Goal: Task Accomplishment & Management: Use online tool/utility

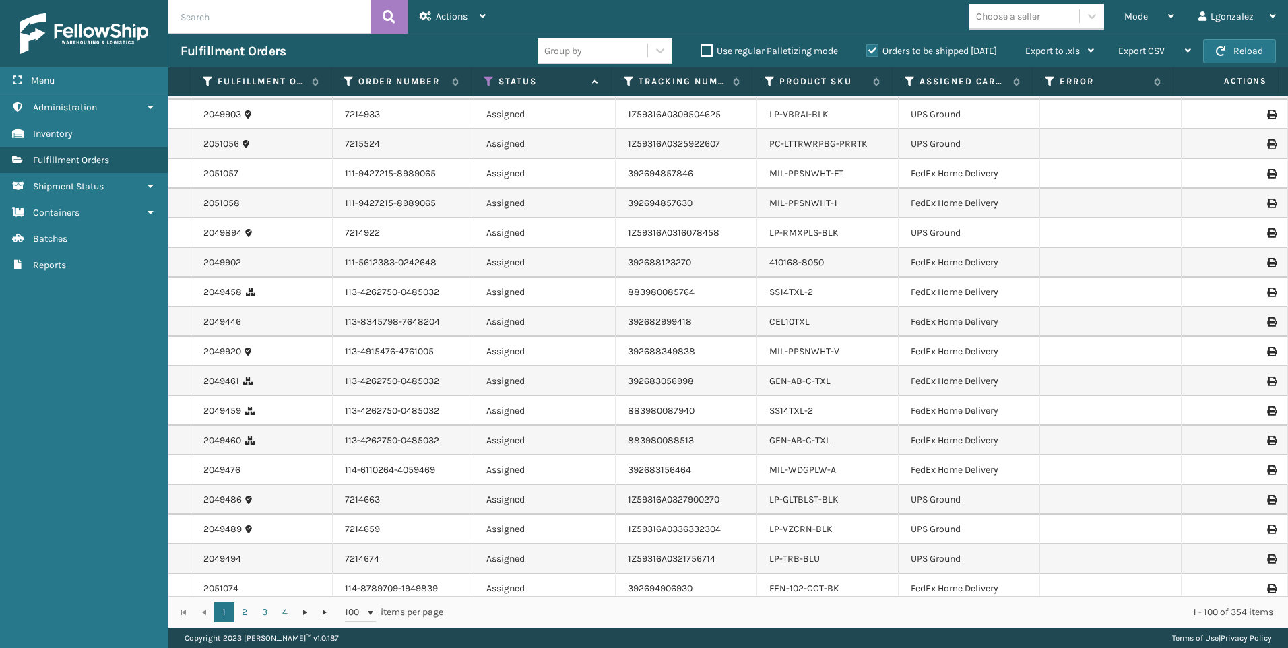
scroll to position [2532, 0]
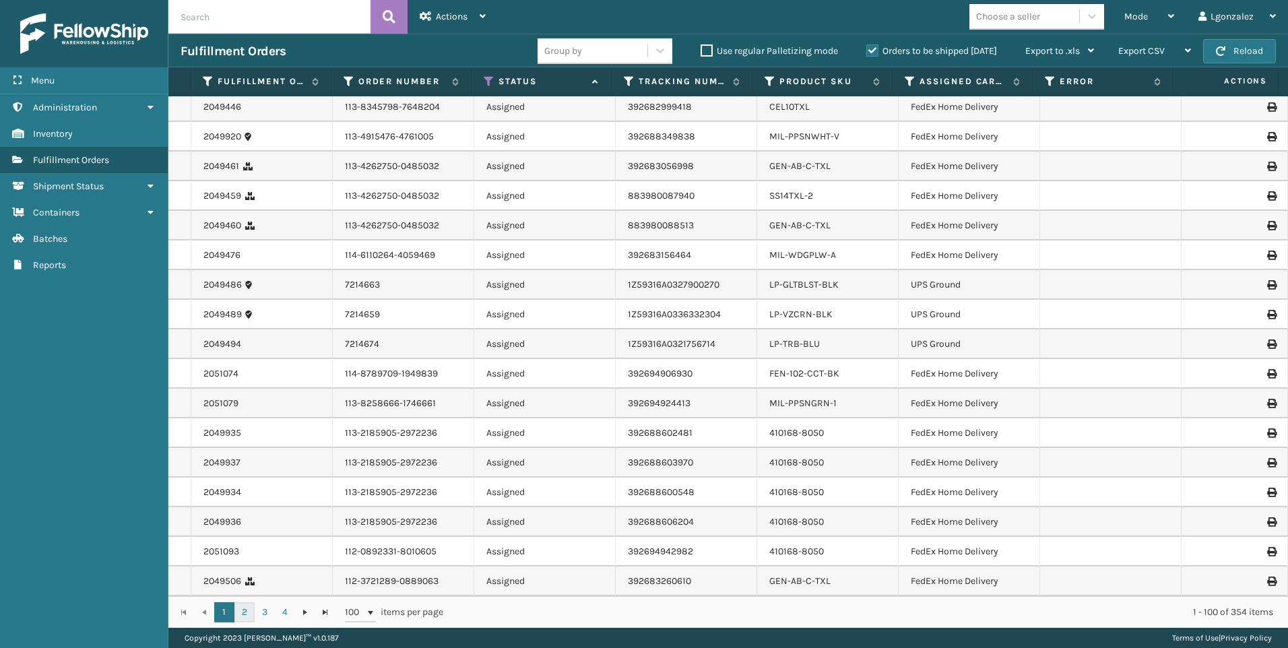
click at [248, 621] on link "2" at bounding box center [245, 612] width 20 height 20
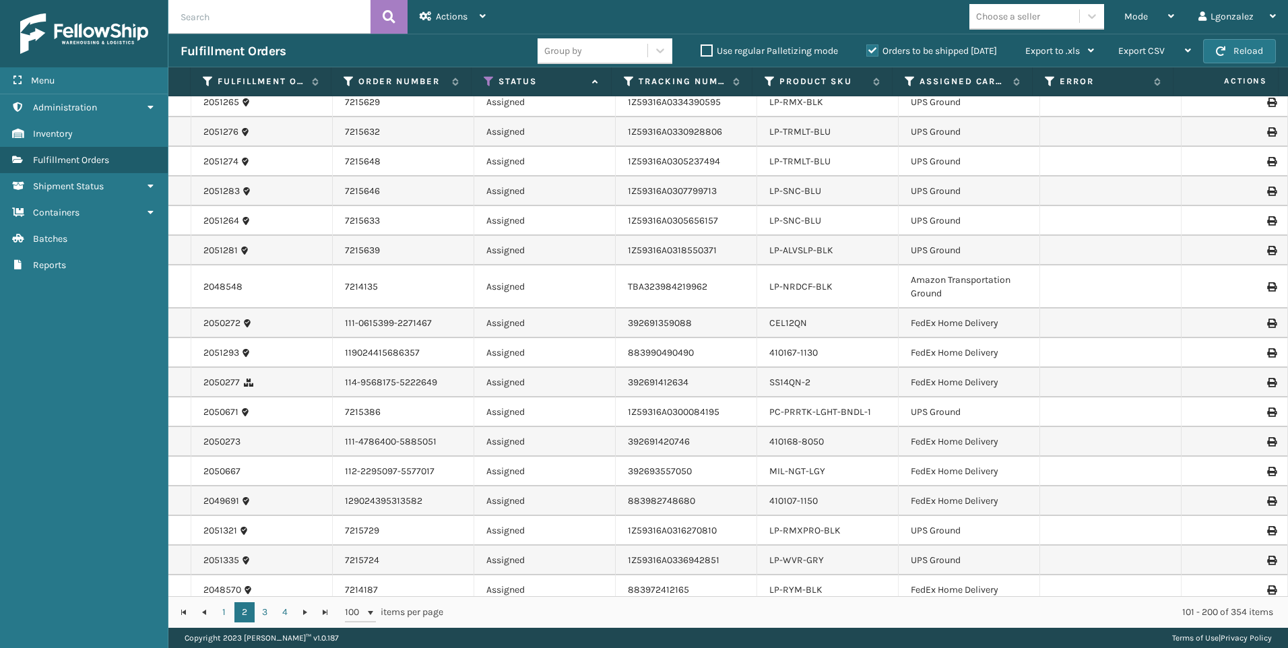
scroll to position [2546, 0]
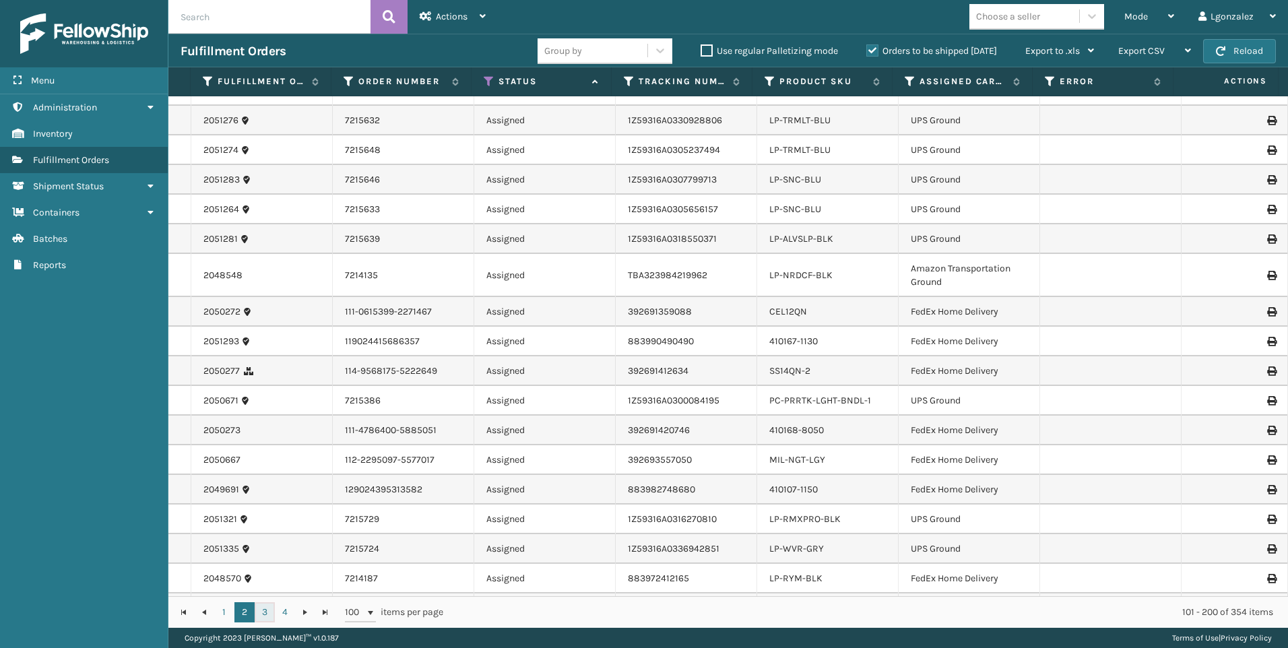
click at [269, 618] on link "3" at bounding box center [265, 612] width 20 height 20
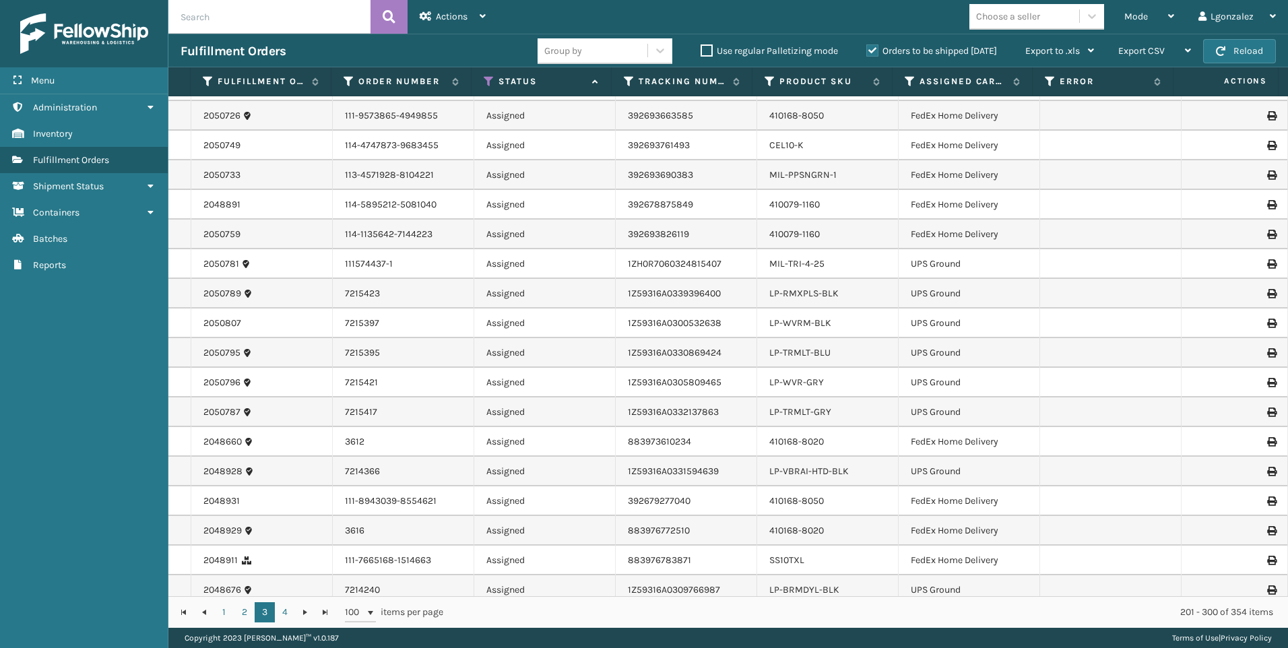
scroll to position [2586, 0]
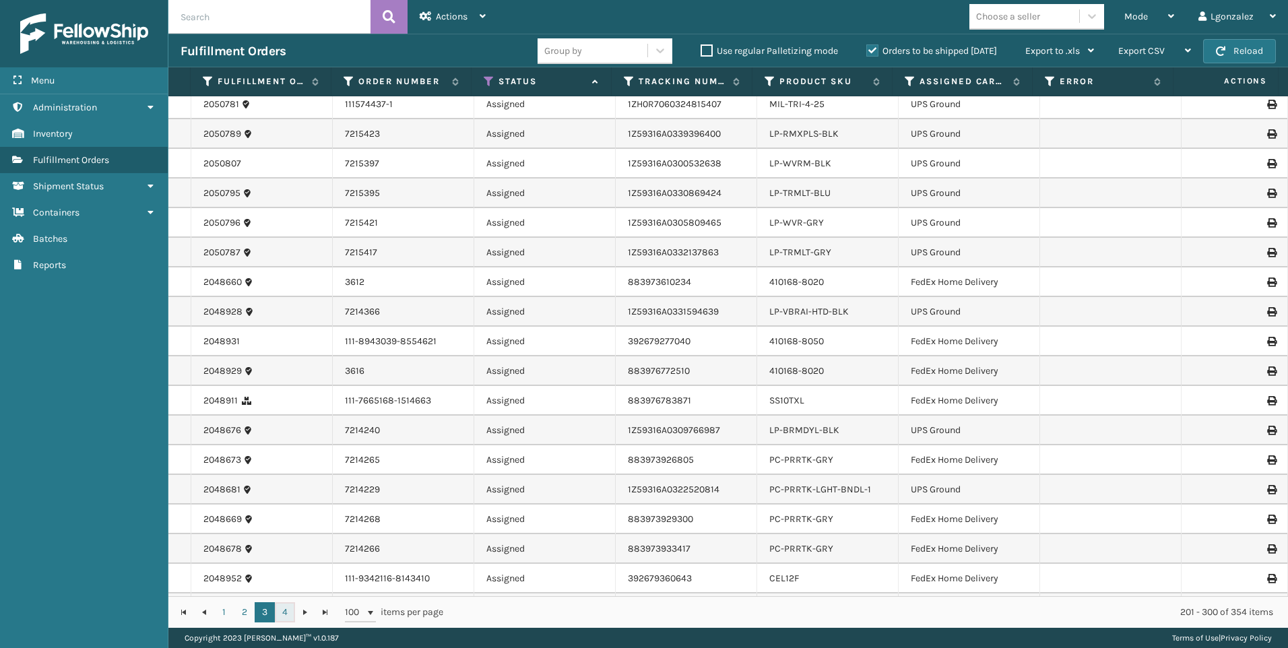
click at [281, 608] on link "4" at bounding box center [285, 612] width 20 height 20
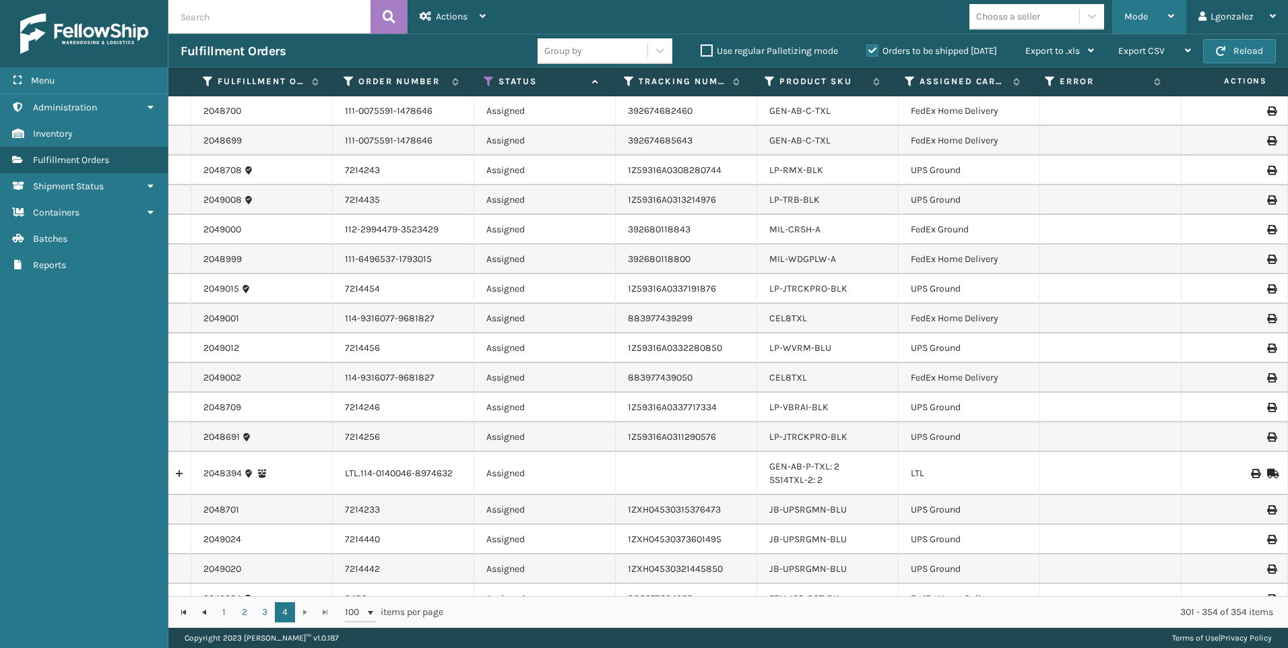
click at [1158, 15] on div "Mode" at bounding box center [1150, 17] width 50 height 34
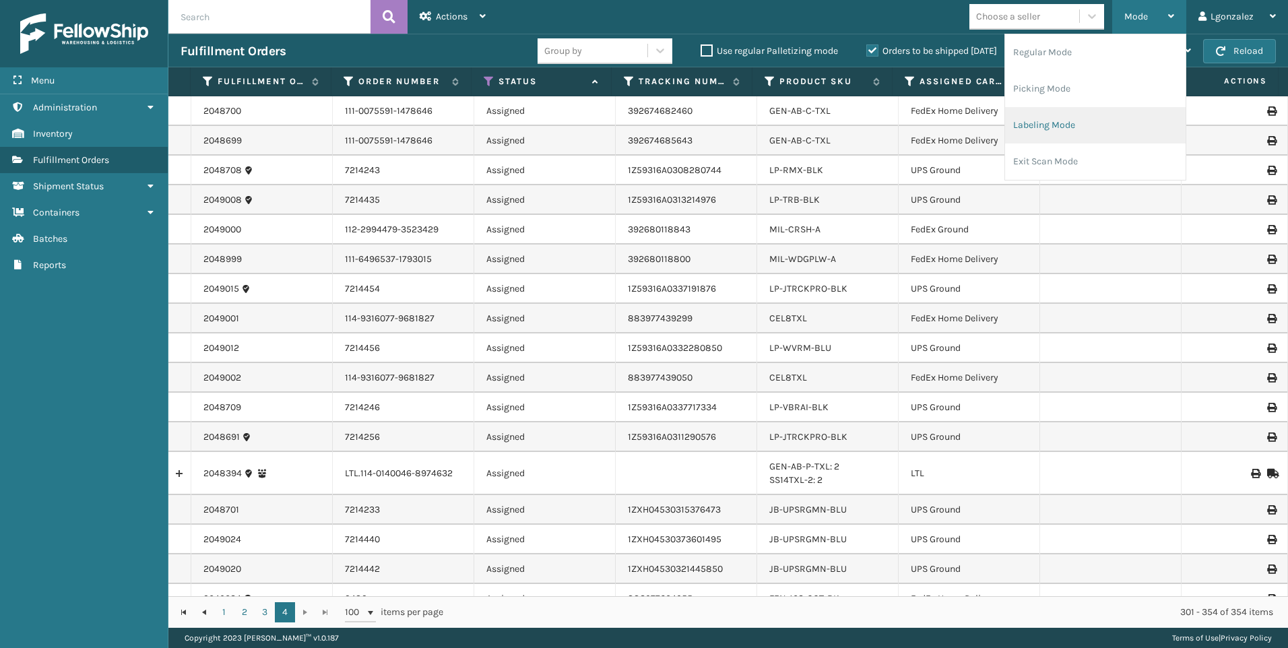
click at [1080, 133] on li "Labeling Mode" at bounding box center [1095, 125] width 181 height 36
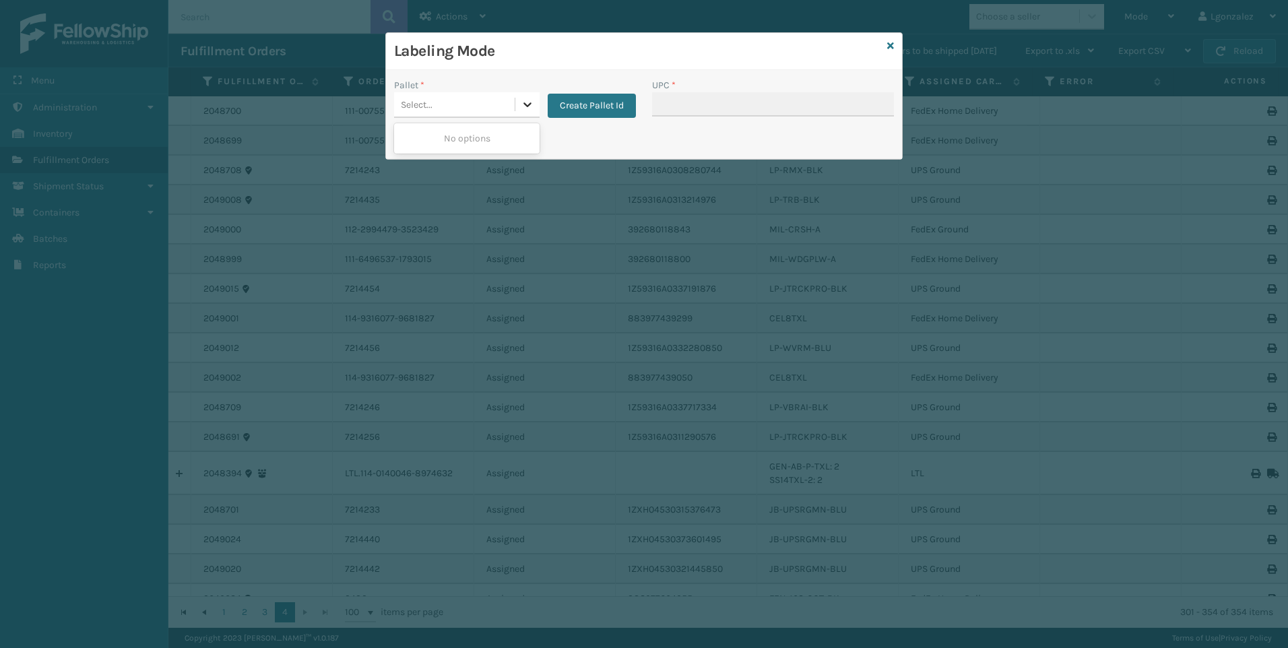
click at [531, 105] on icon at bounding box center [527, 104] width 13 height 13
click at [635, 168] on div "Labeling Mode Pallet * 0 results available. Use Up and Down to choose options, …" at bounding box center [644, 324] width 1288 height 648
click at [895, 49] on div "Labeling Mode" at bounding box center [644, 51] width 516 height 37
click at [894, 48] on icon at bounding box center [890, 45] width 7 height 9
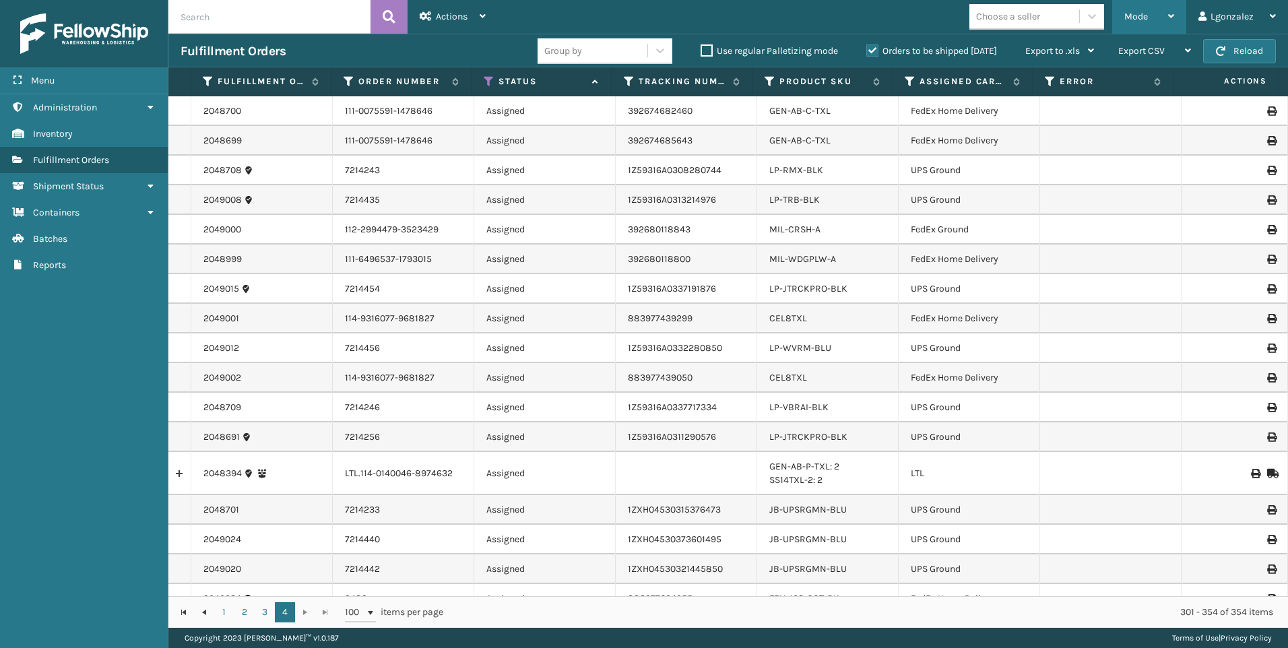
click at [1145, 16] on span "Mode" at bounding box center [1137, 16] width 24 height 11
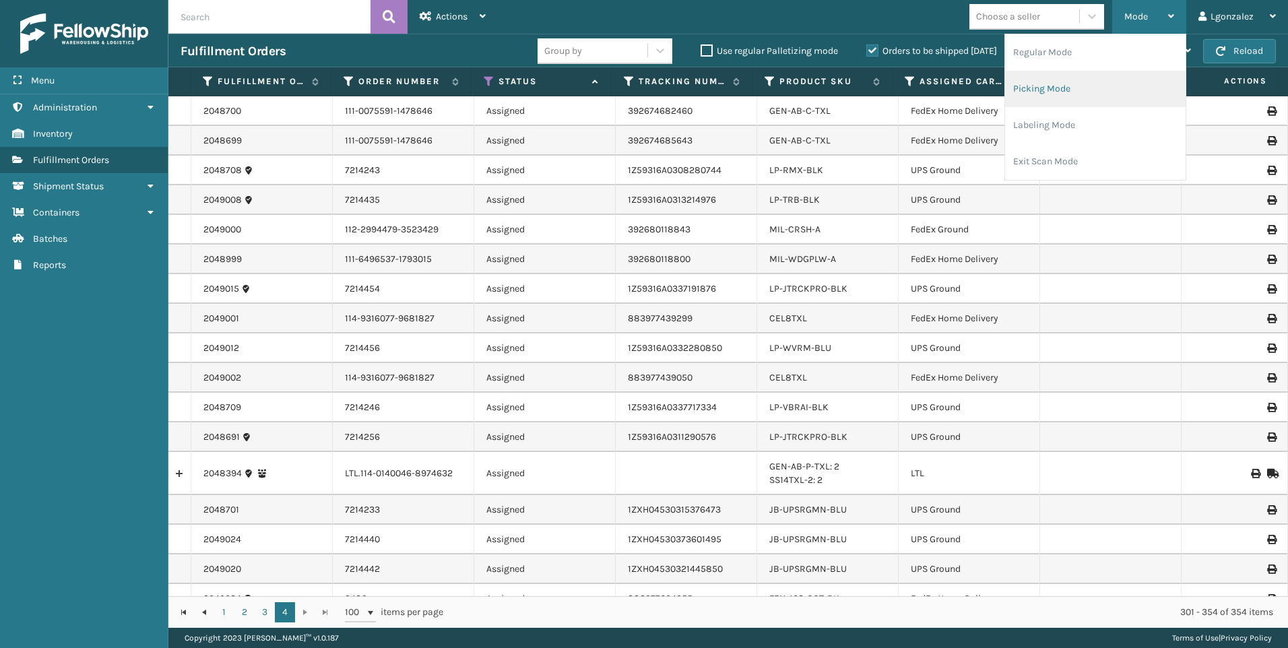
click at [1108, 84] on li "Picking Mode" at bounding box center [1095, 89] width 181 height 36
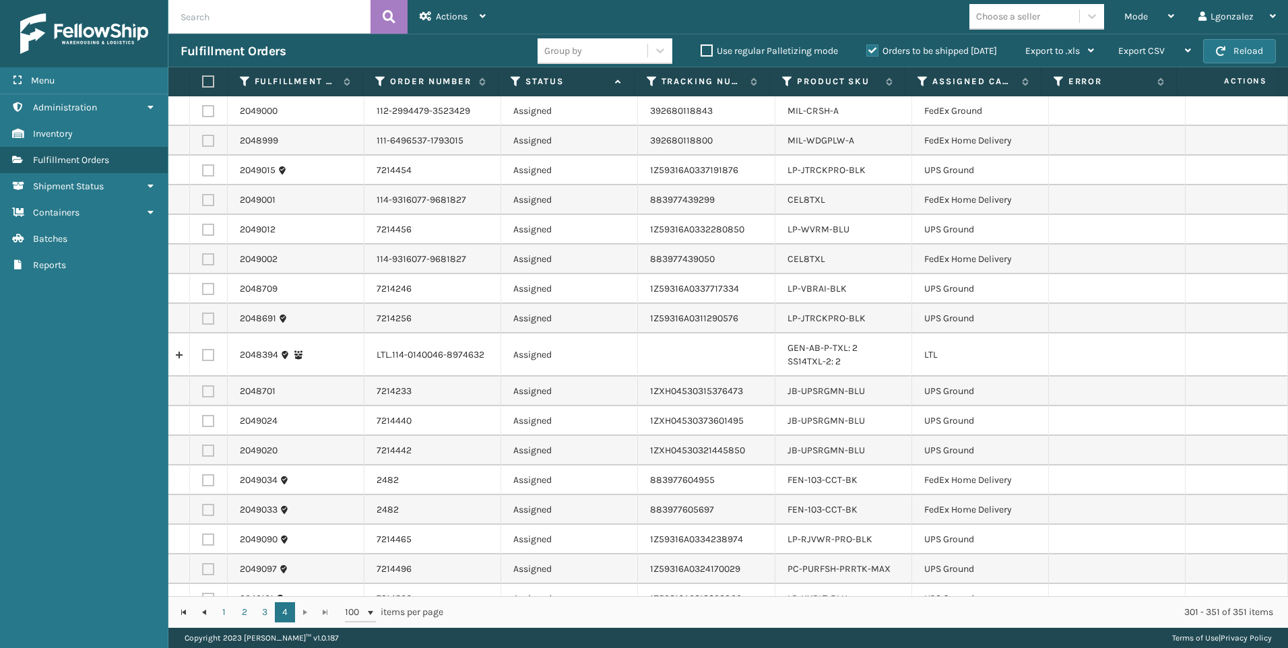
click at [210, 81] on label at bounding box center [206, 81] width 8 height 12
click at [203, 81] on input "checkbox" at bounding box center [202, 81] width 1 height 9
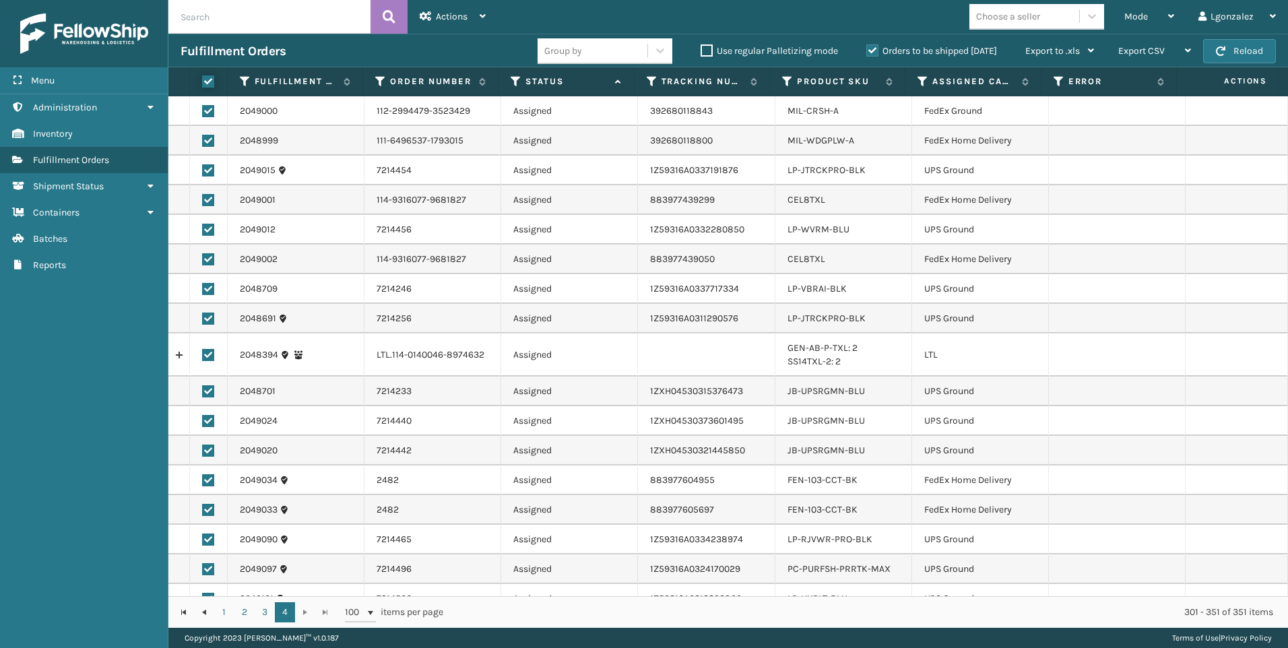
checkbox input "true"
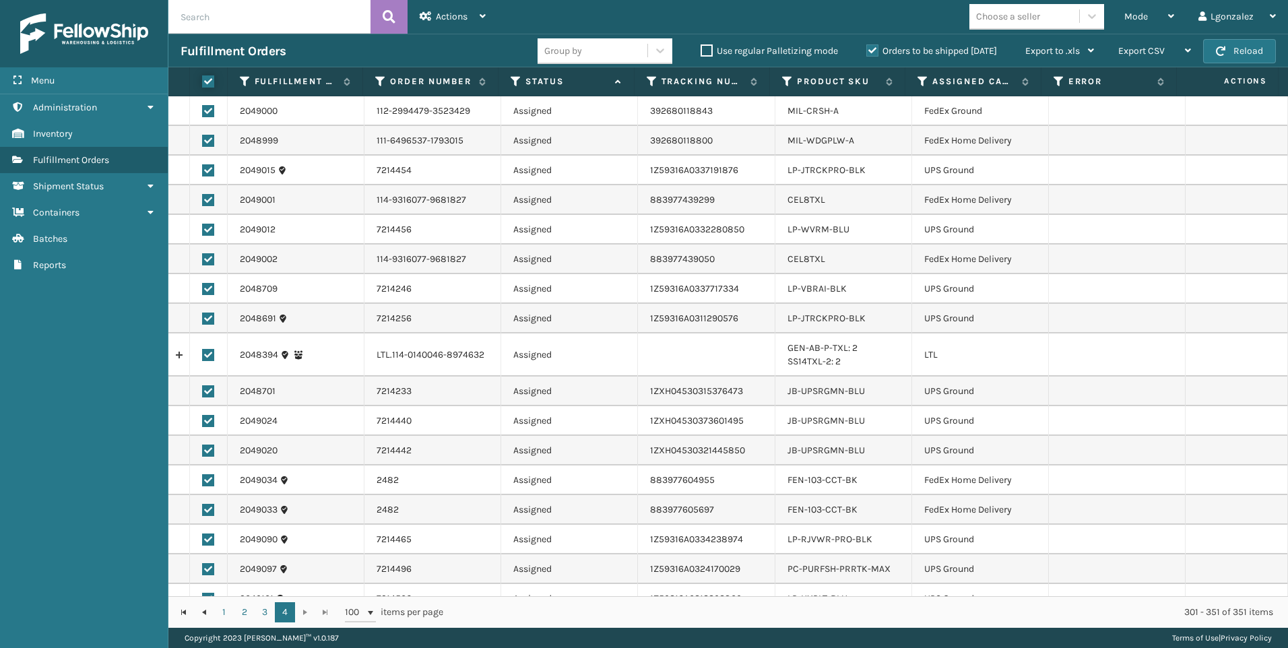
checkbox input "true"
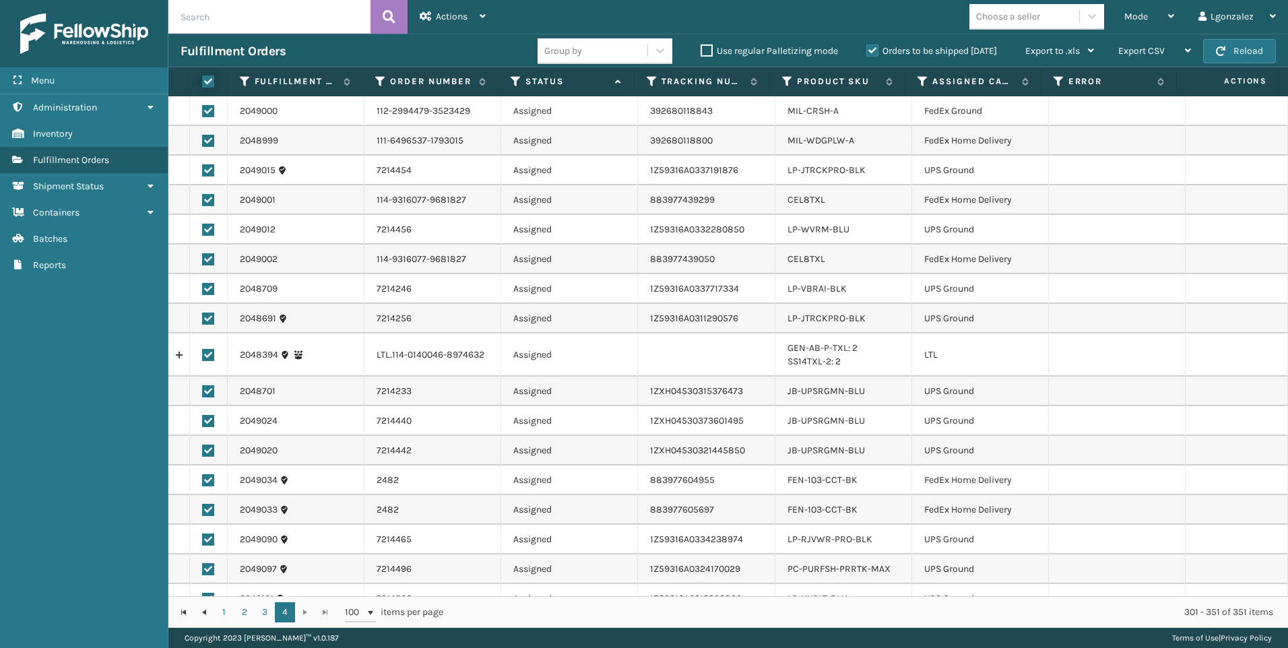
checkbox input "true"
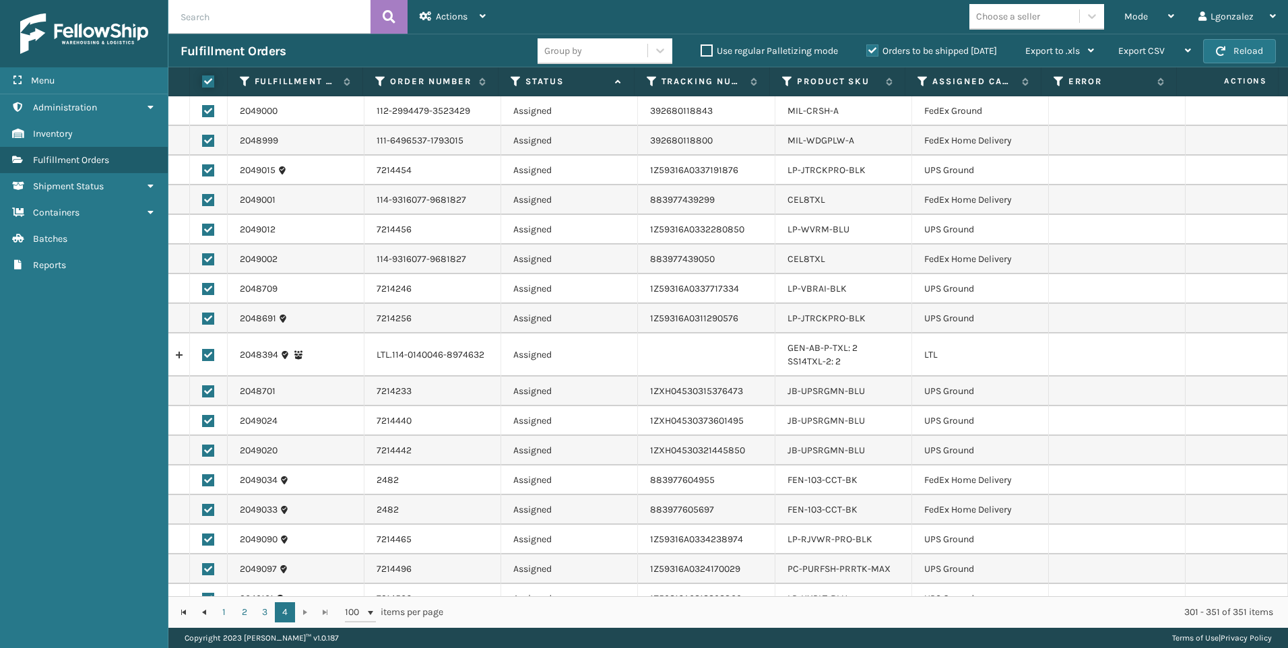
checkbox input "true"
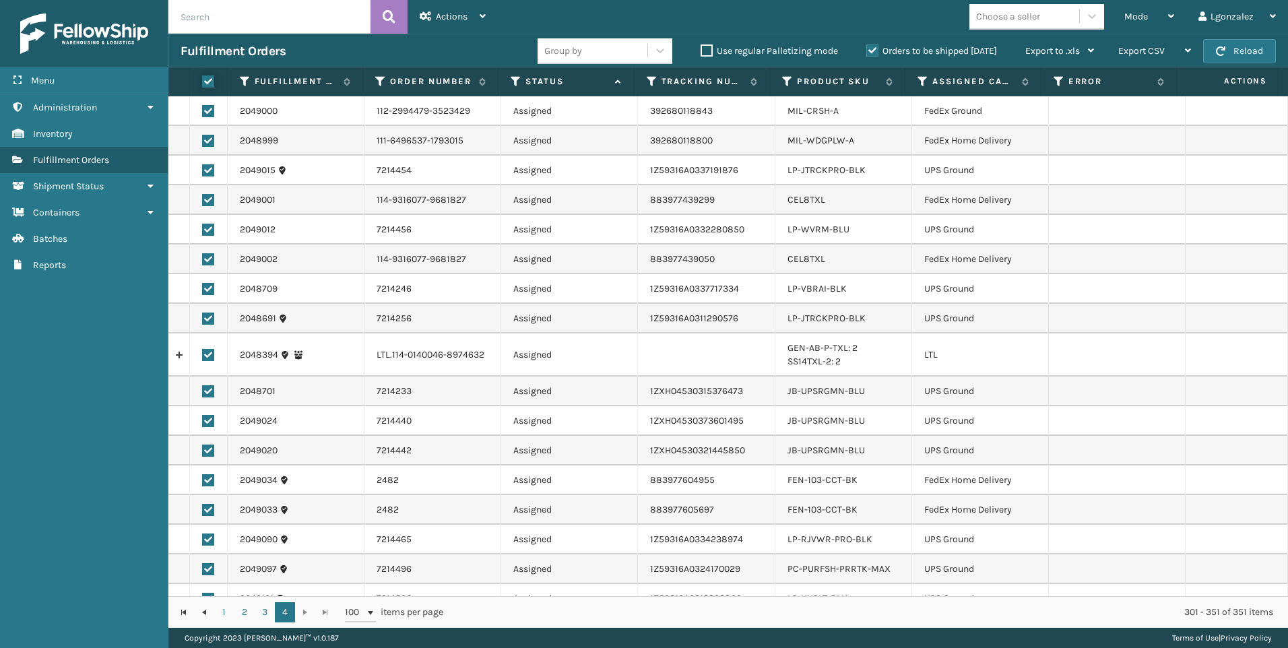
checkbox input "true"
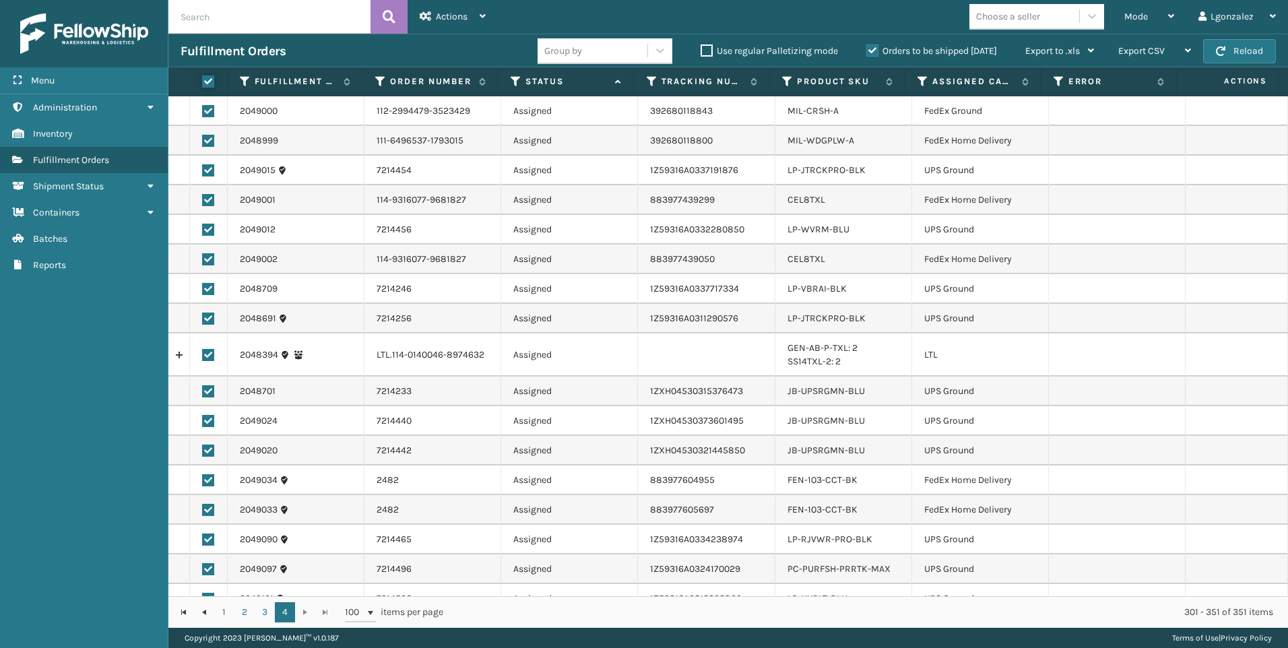
checkbox input "true"
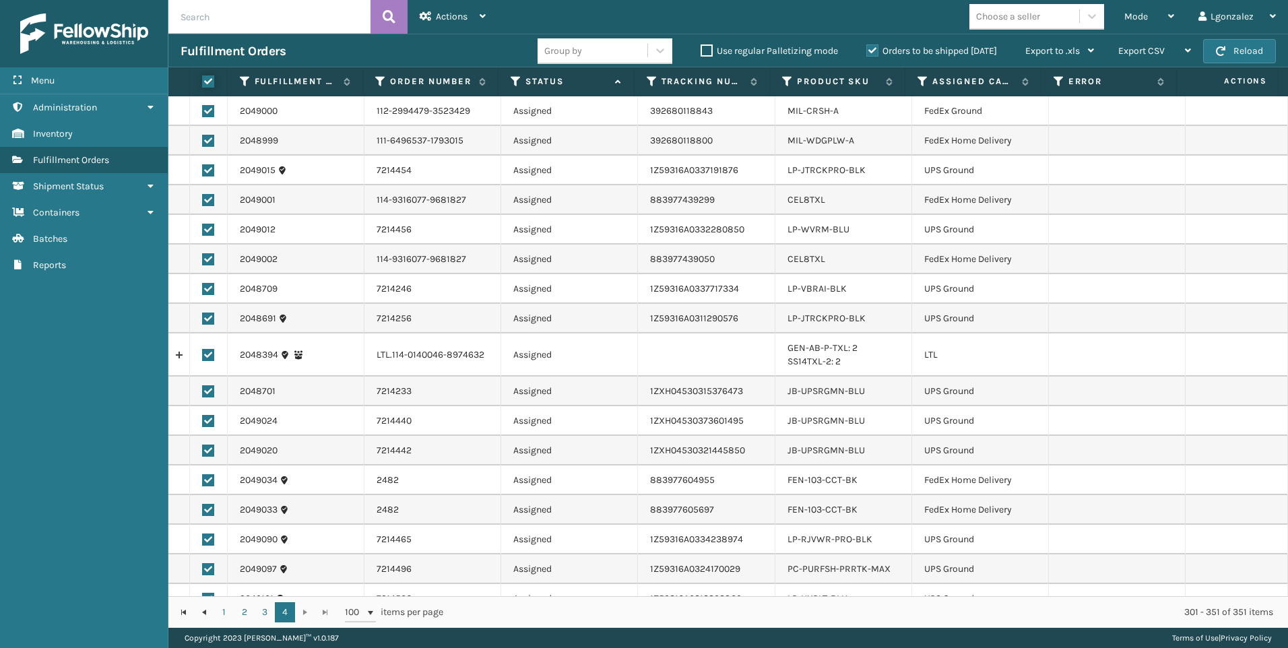
checkbox input "true"
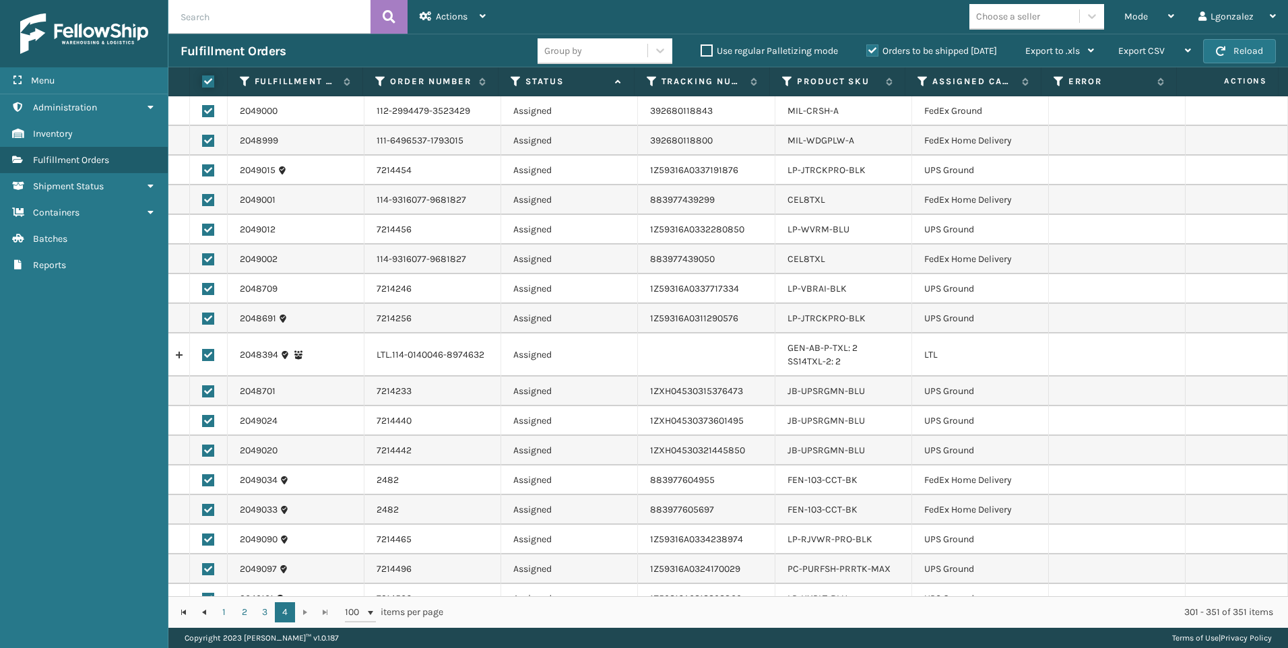
checkbox input "true"
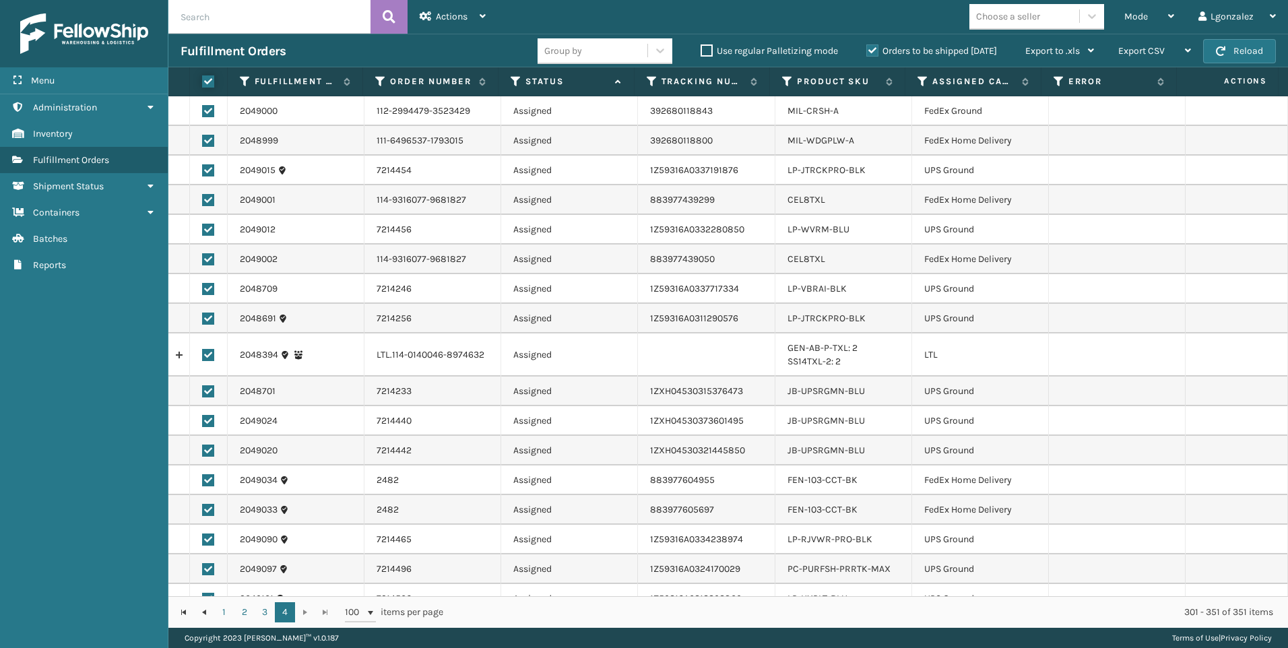
checkbox input "true"
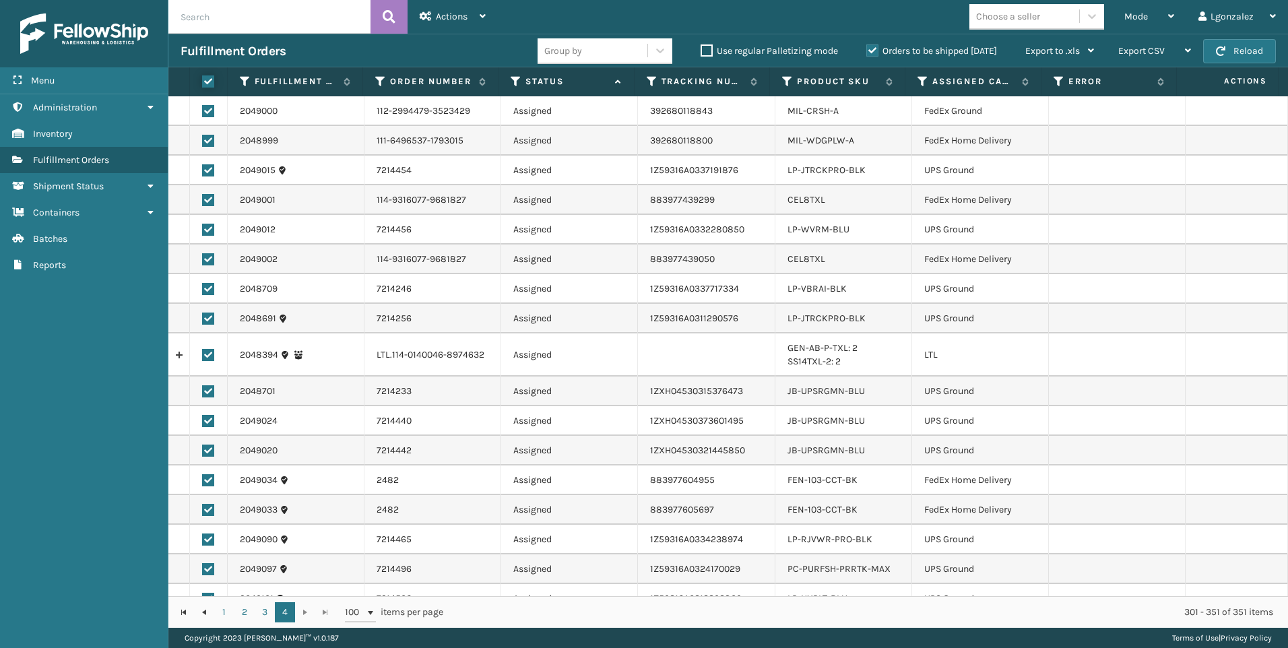
checkbox input "true"
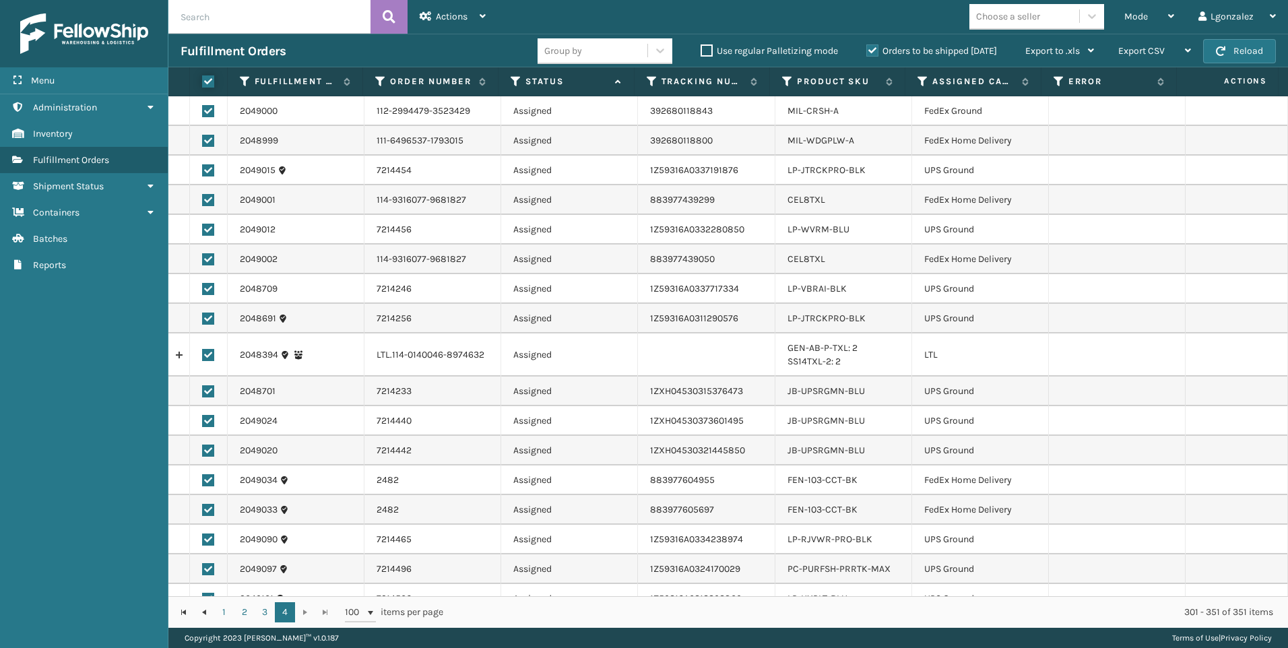
checkbox input "true"
click at [210, 358] on label at bounding box center [208, 355] width 12 height 12
click at [203, 358] on input "checkbox" at bounding box center [202, 353] width 1 height 9
checkbox input "false"
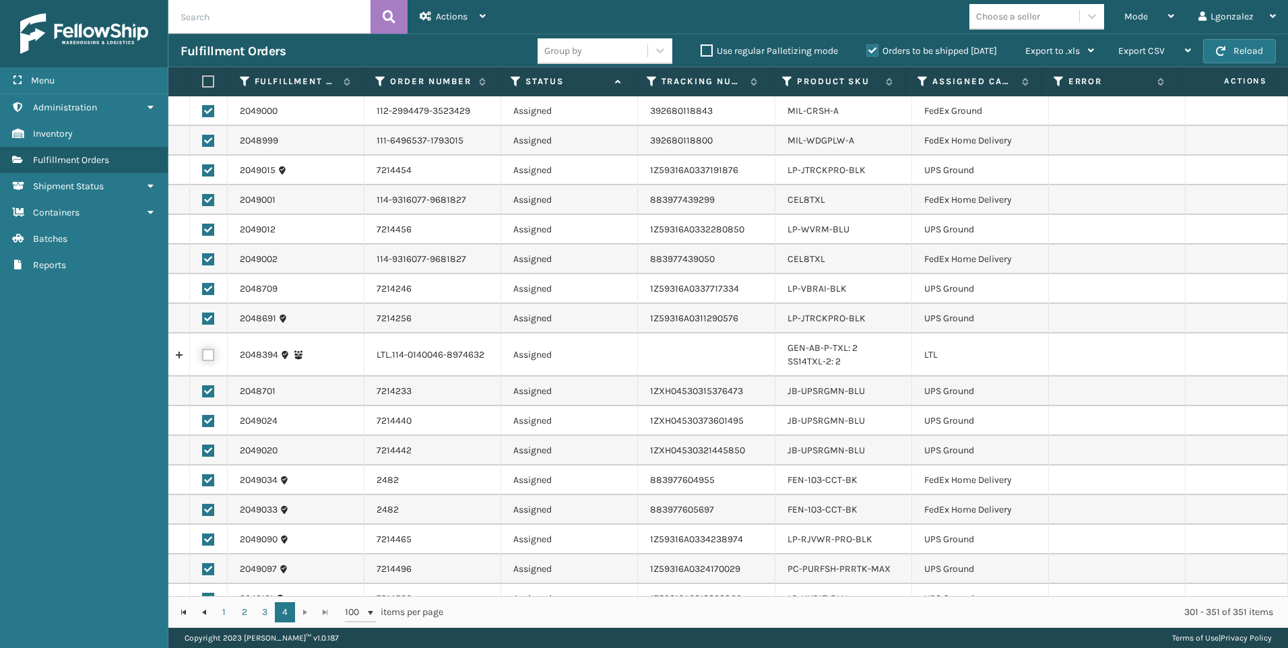
checkbox input "false"
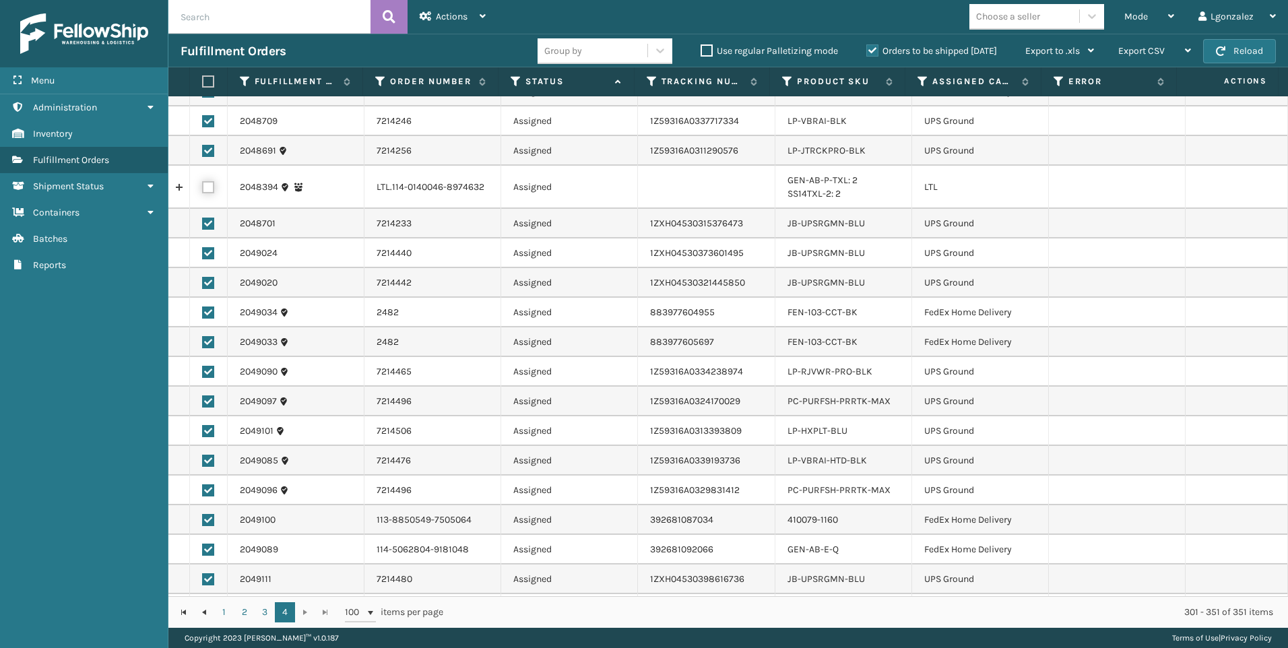
scroll to position [404, 0]
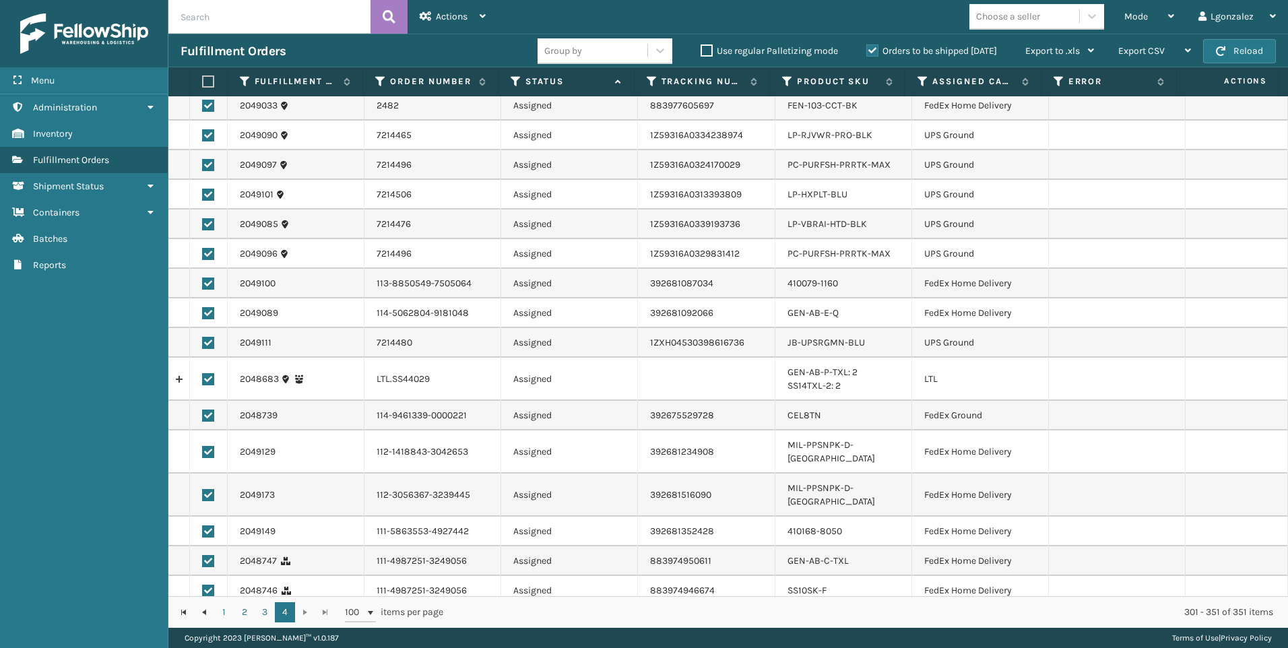
click at [208, 376] on label at bounding box center [208, 379] width 12 height 12
click at [203, 376] on input "checkbox" at bounding box center [202, 377] width 1 height 9
checkbox input "false"
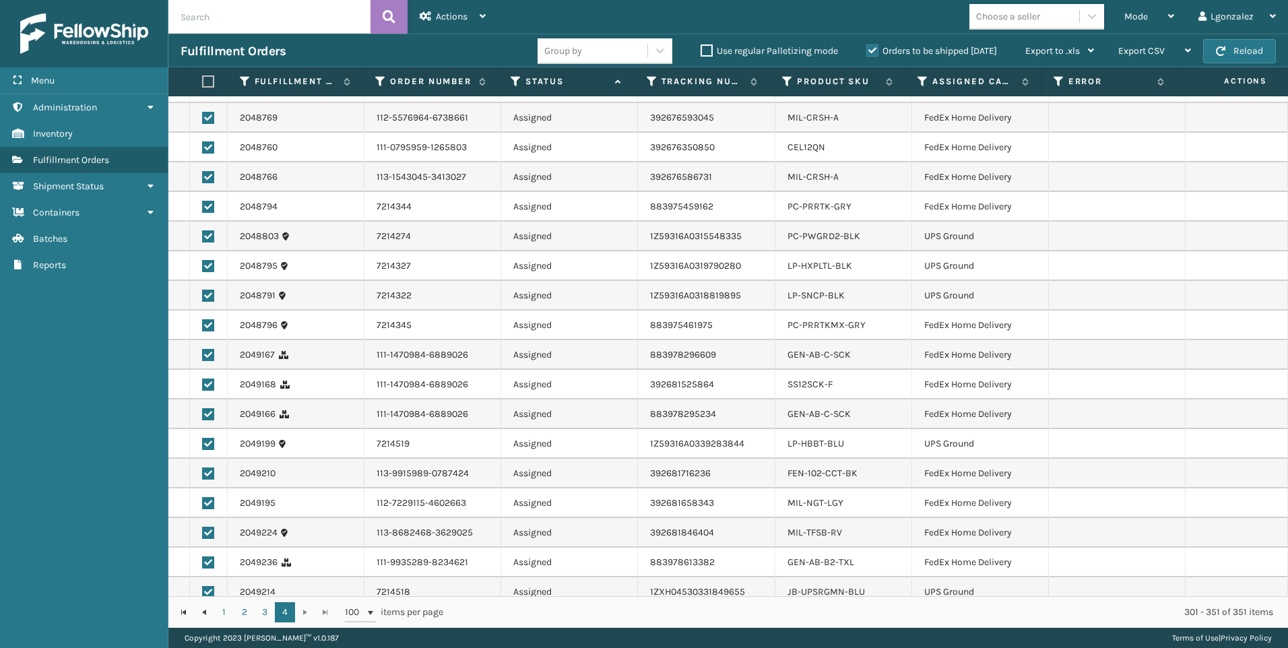
scroll to position [1039, 0]
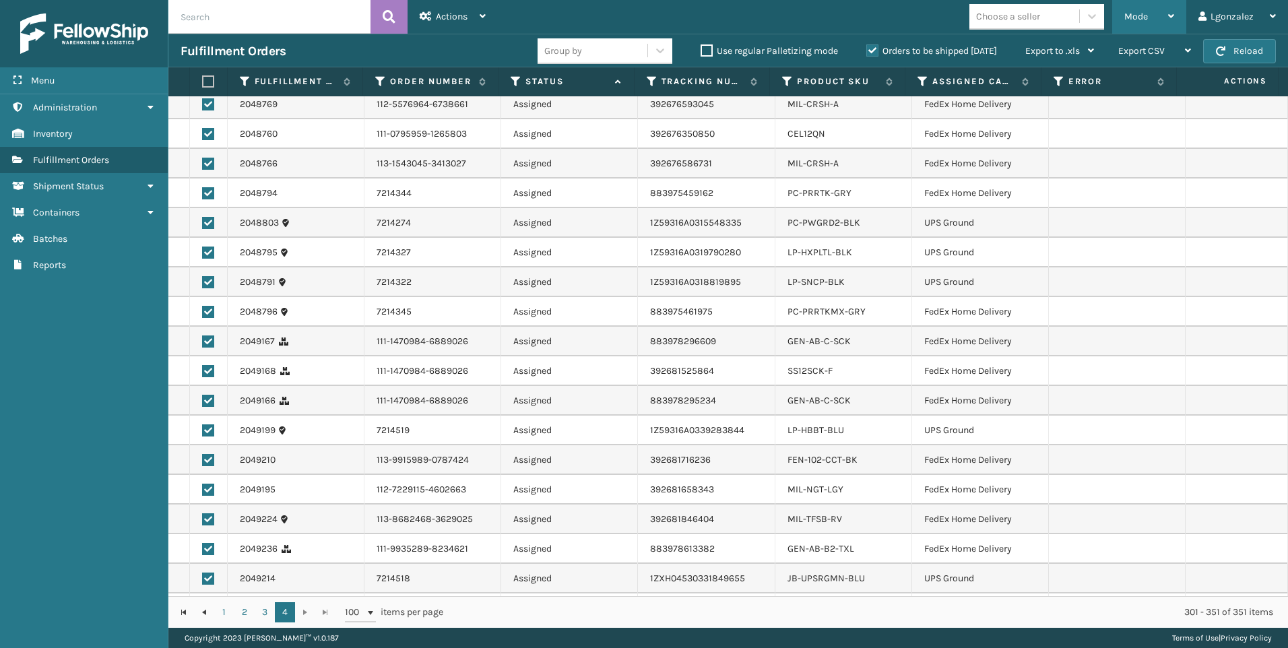
click at [1152, 23] on div "Mode" at bounding box center [1150, 17] width 50 height 34
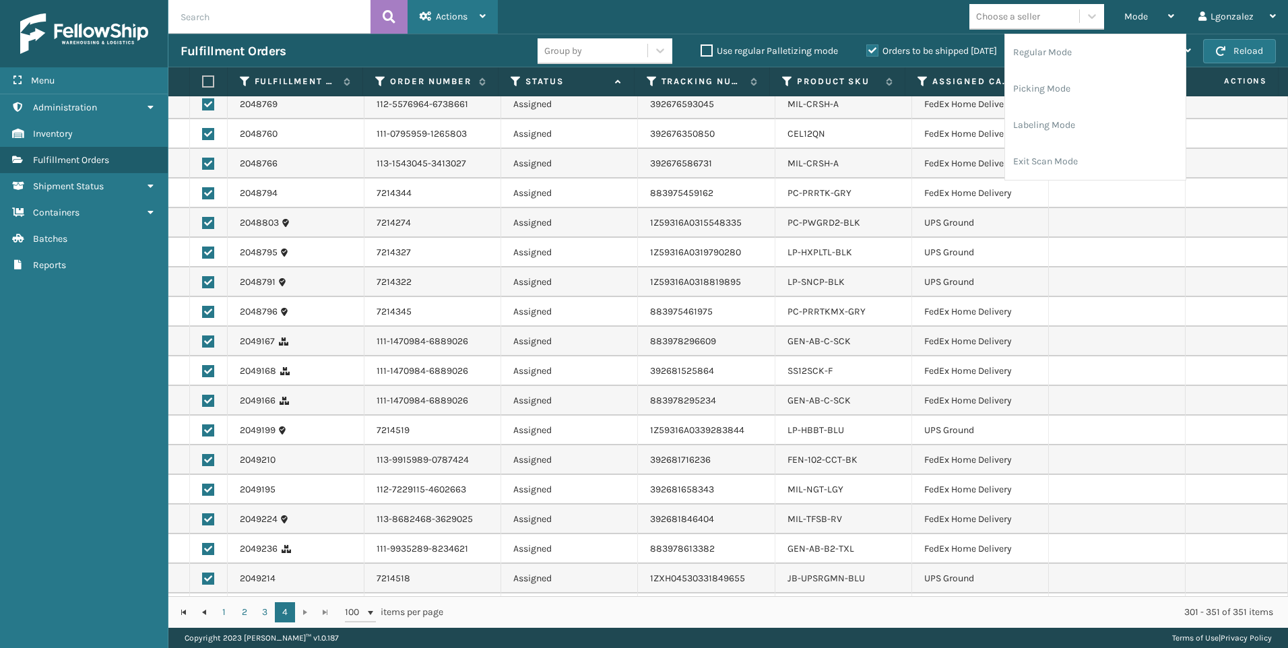
click at [489, 13] on div "Actions Settings Remove All Filters Export Labels Create Picking Batch" at bounding box center [453, 17] width 90 height 34
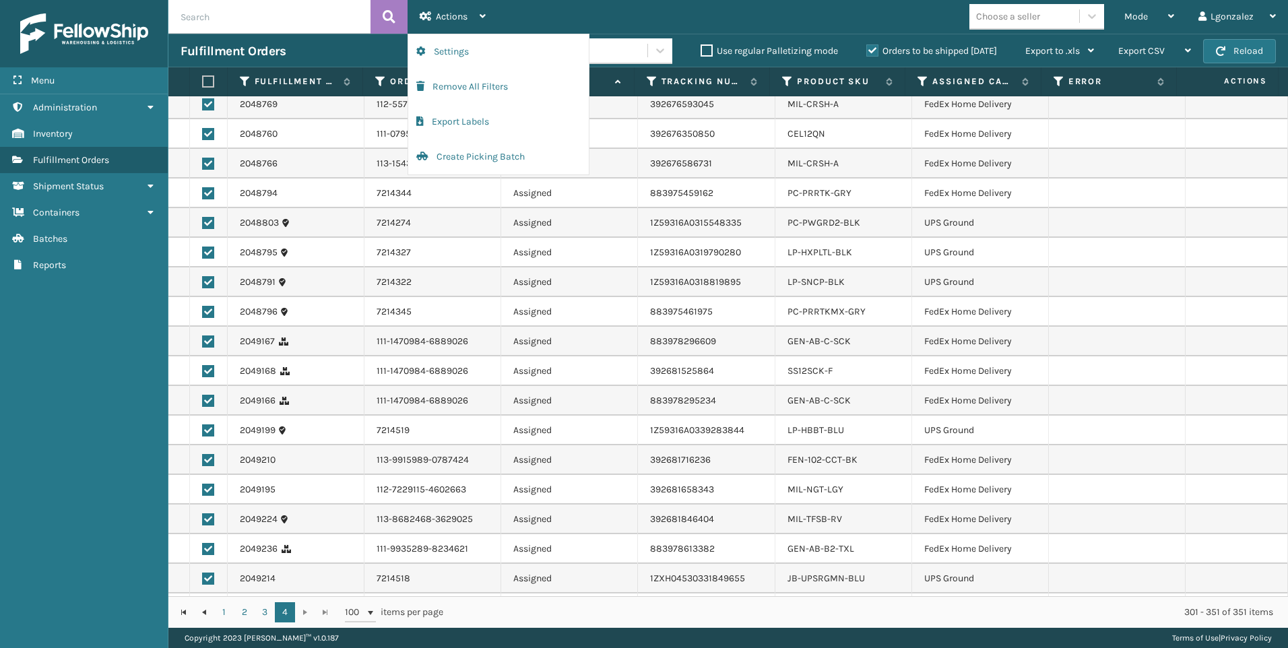
click at [559, 12] on div "Mode Regular Mode Picking Mode Labeling Mode Exit Scan Mode Choose a seller Lgo…" at bounding box center [893, 17] width 790 height 34
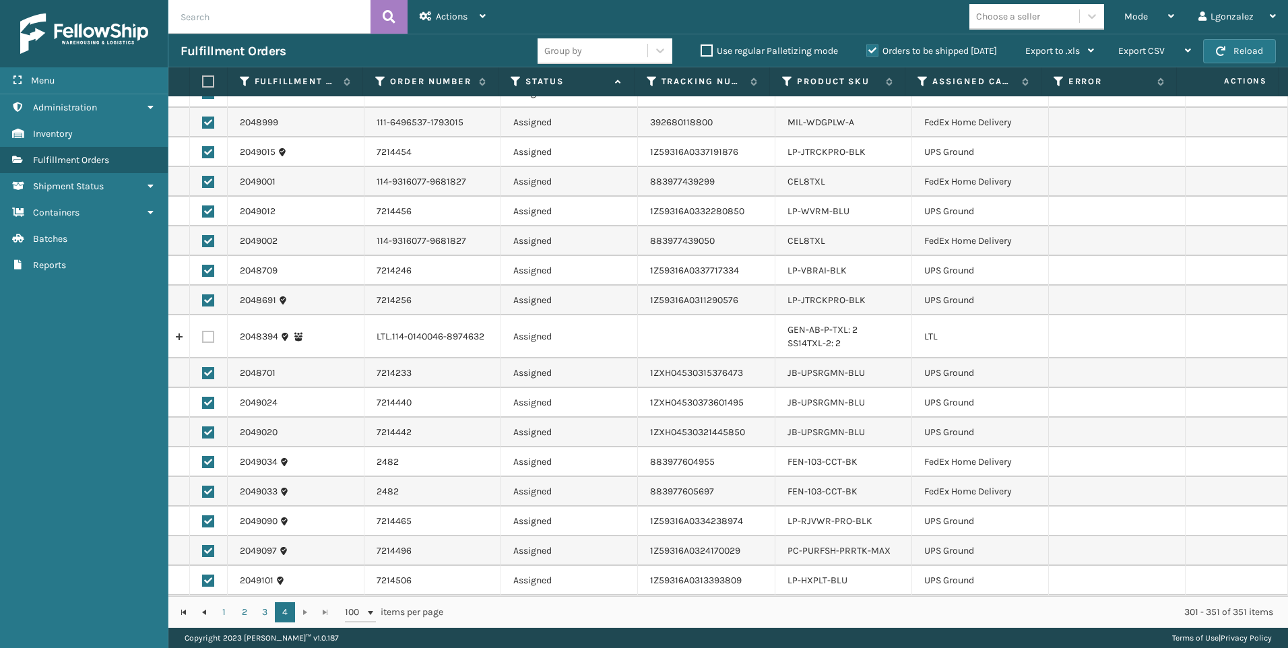
scroll to position [0, 0]
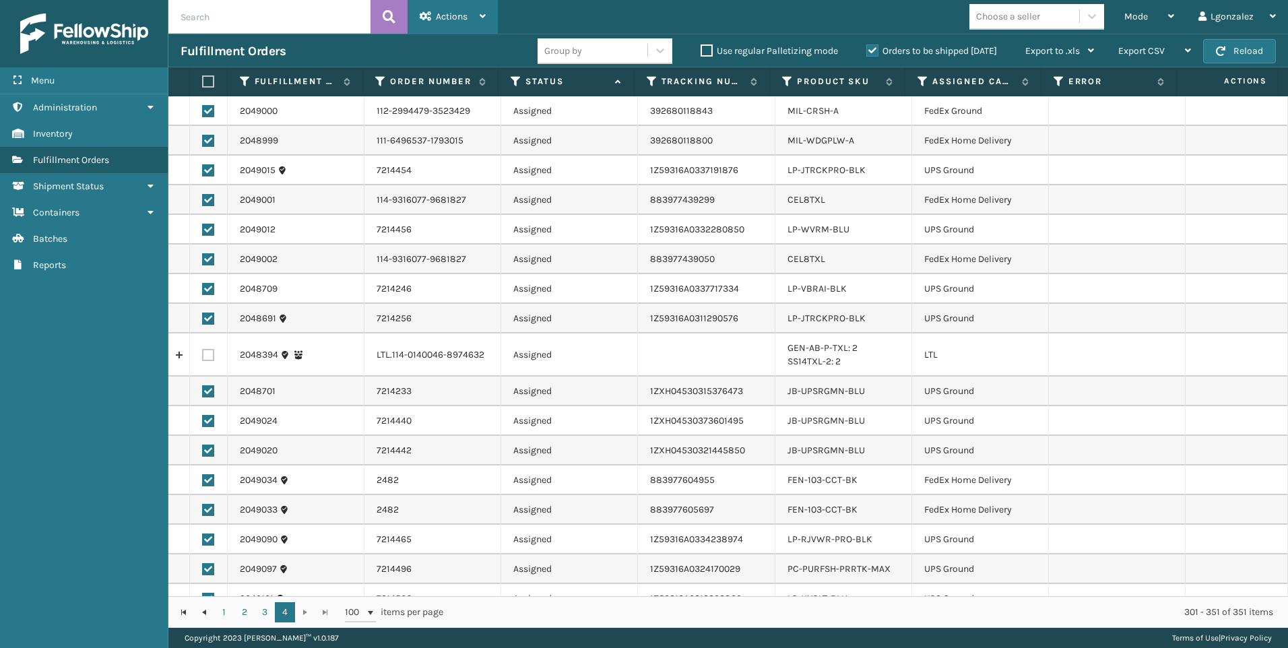
click at [485, 11] on icon at bounding box center [483, 15] width 6 height 9
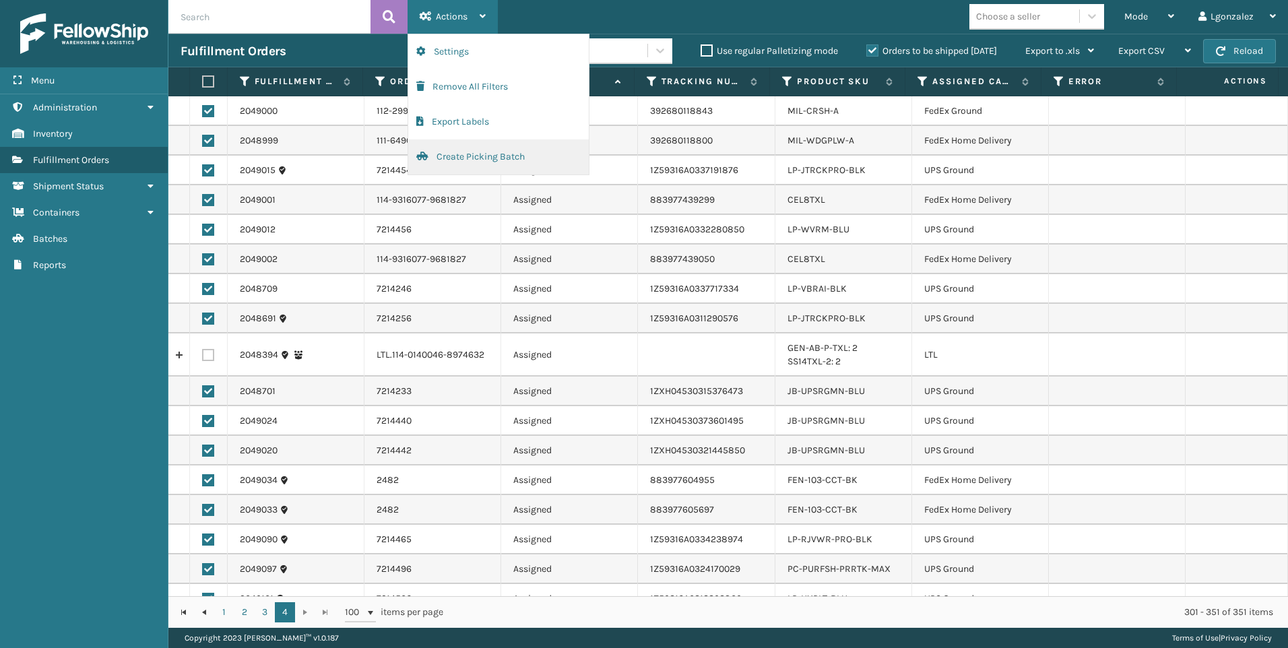
click at [466, 154] on button "Create Picking Batch" at bounding box center [498, 156] width 181 height 35
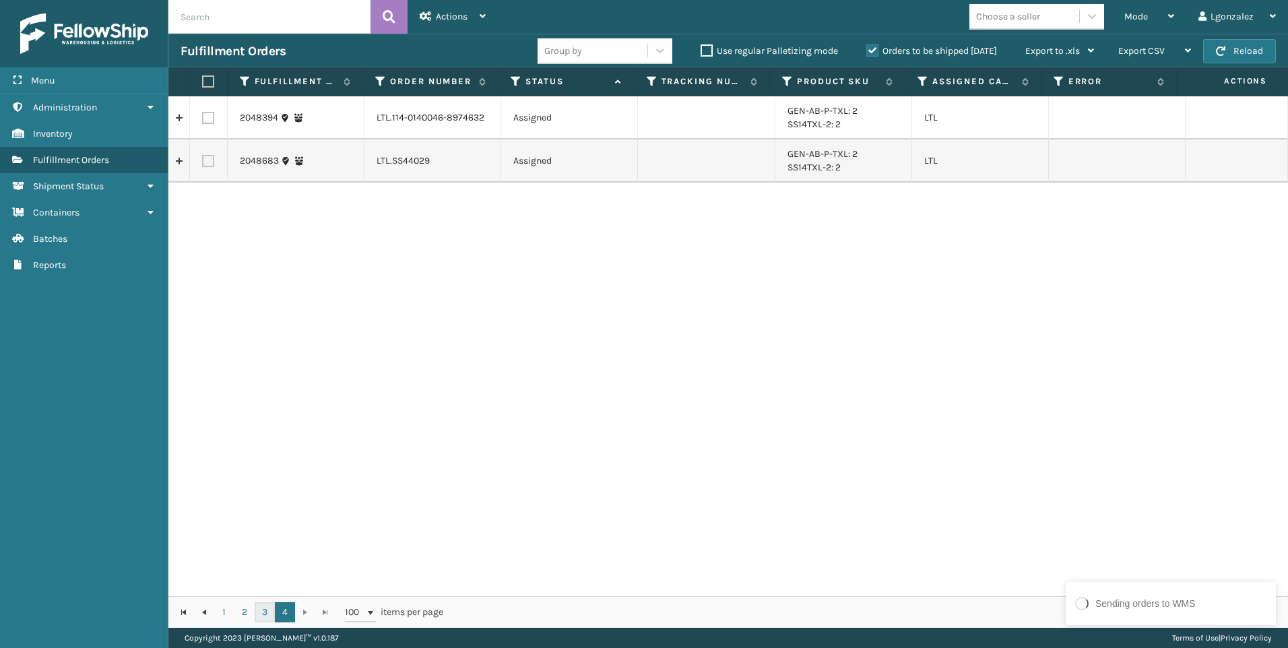
click at [264, 617] on link "3" at bounding box center [265, 612] width 20 height 20
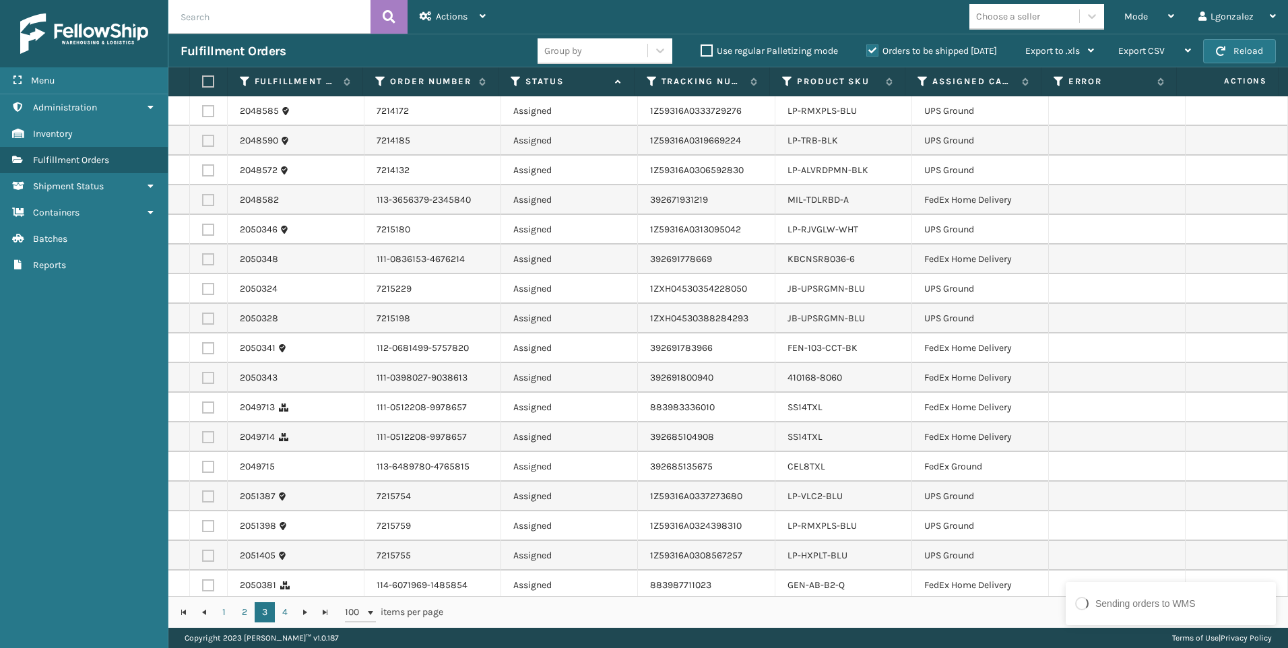
click at [210, 81] on label at bounding box center [206, 81] width 8 height 12
click at [203, 81] on input "checkbox" at bounding box center [202, 81] width 1 height 9
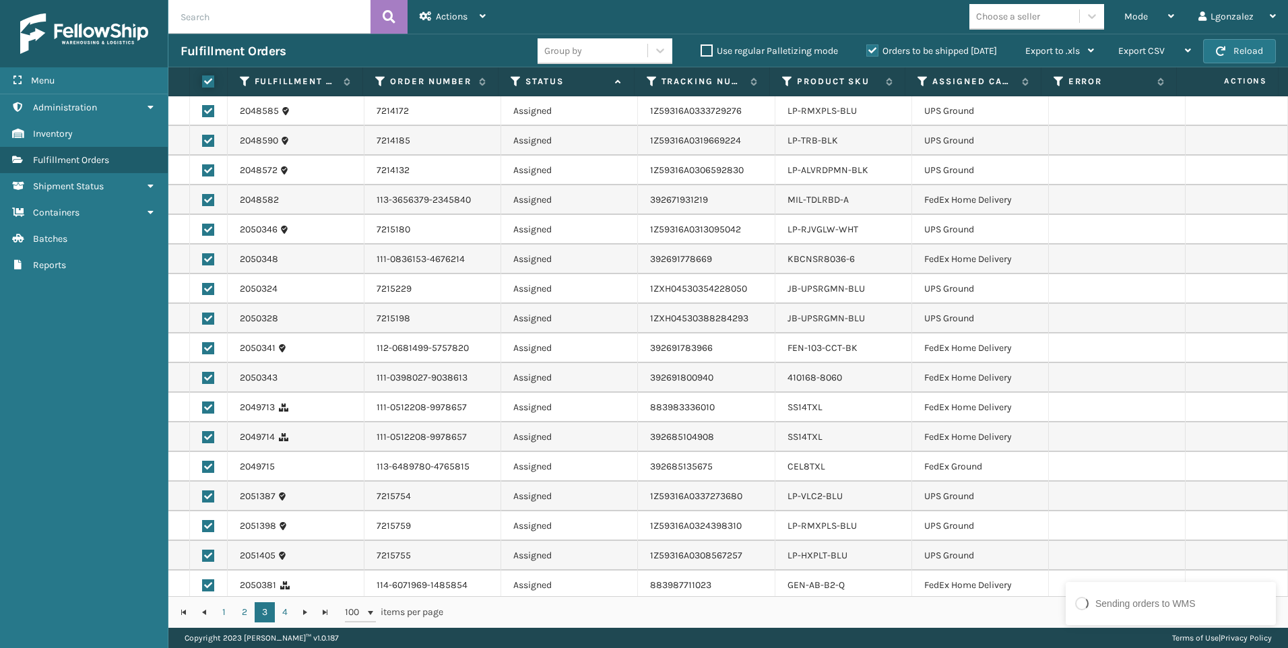
checkbox input "true"
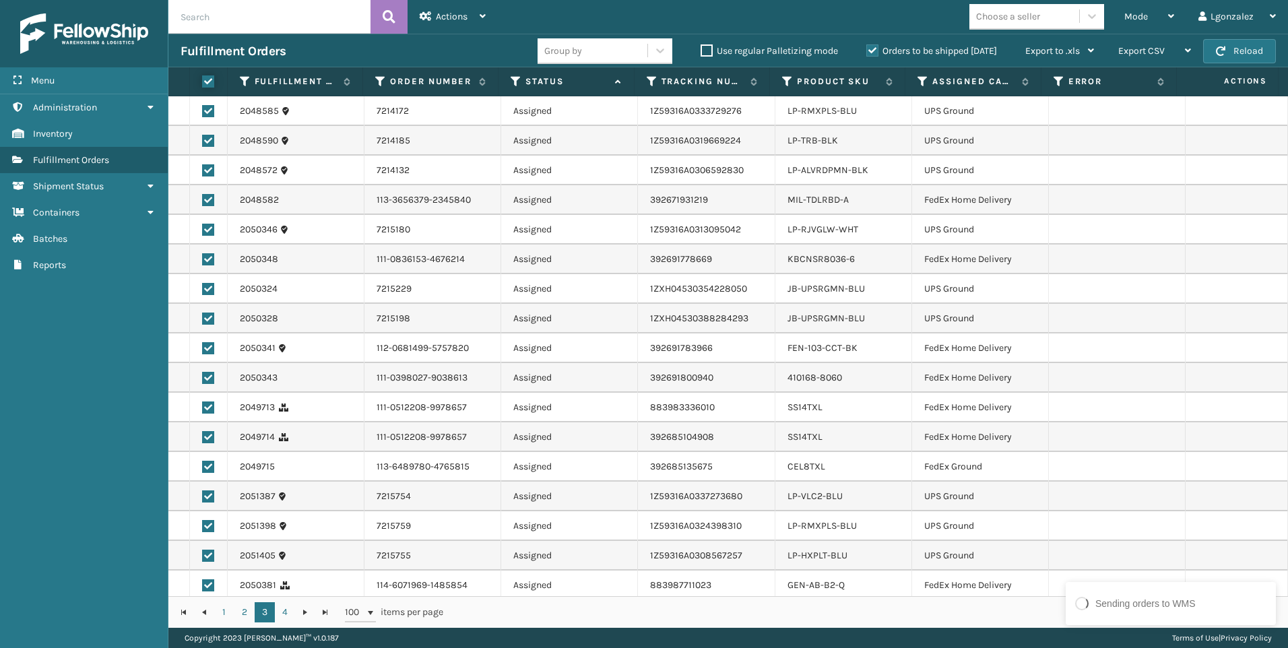
checkbox input "true"
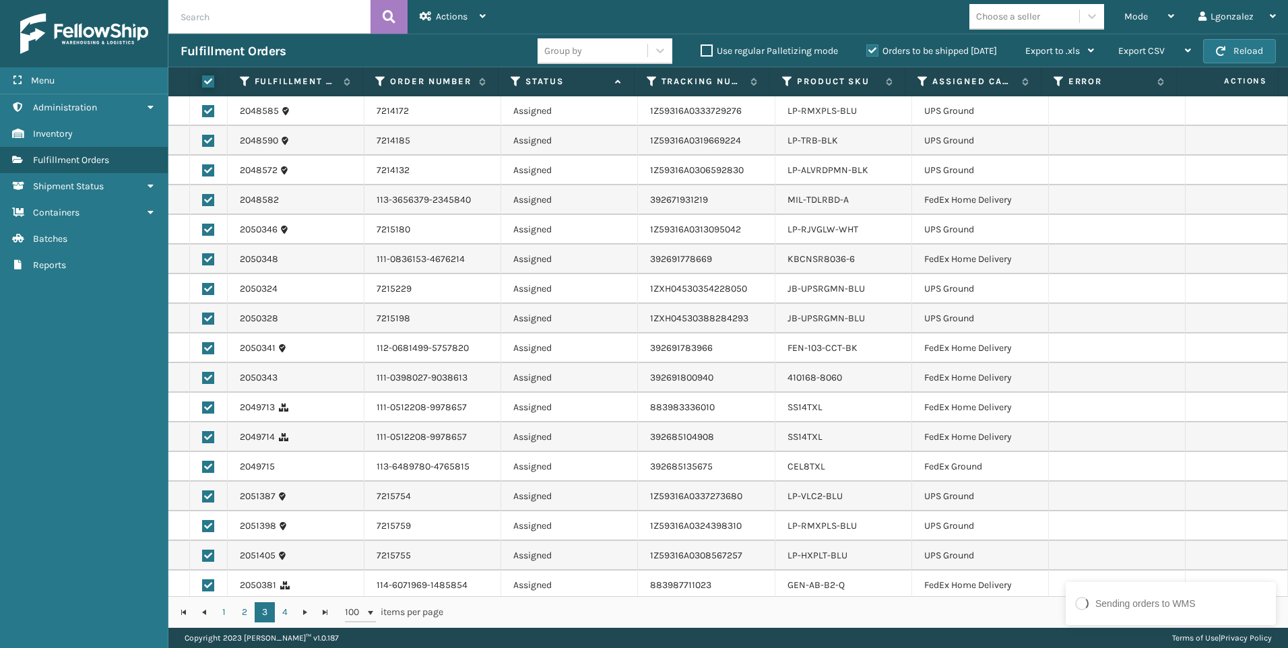
checkbox input "true"
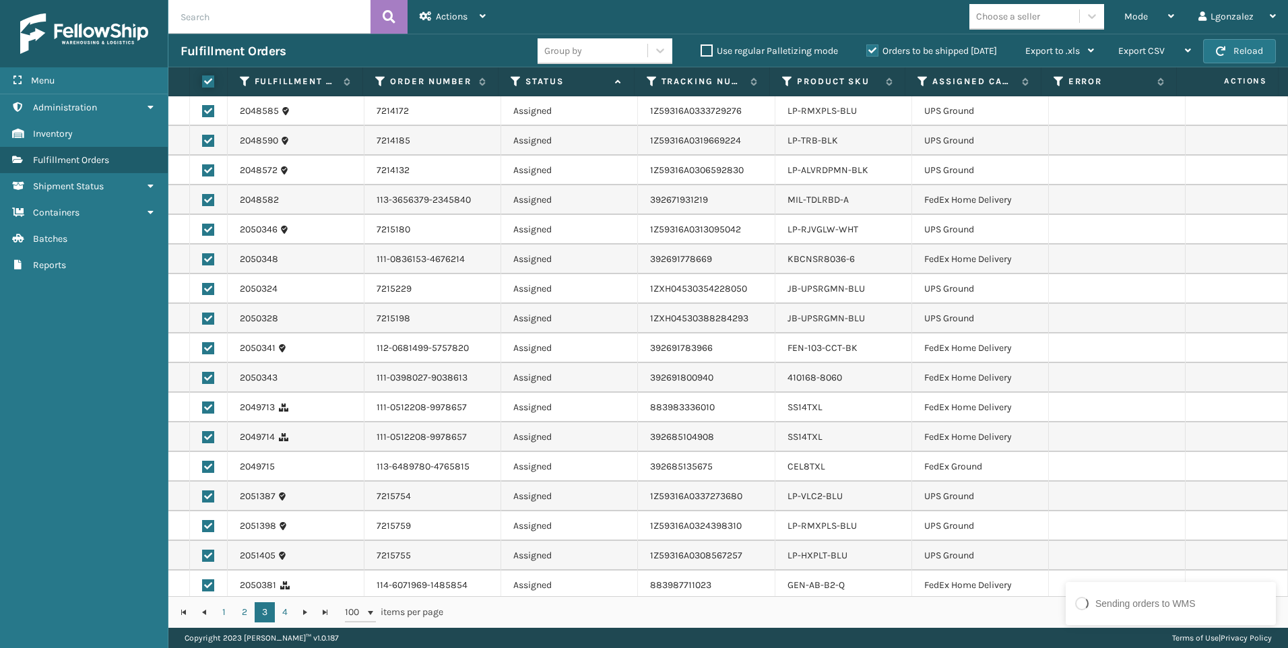
checkbox input "true"
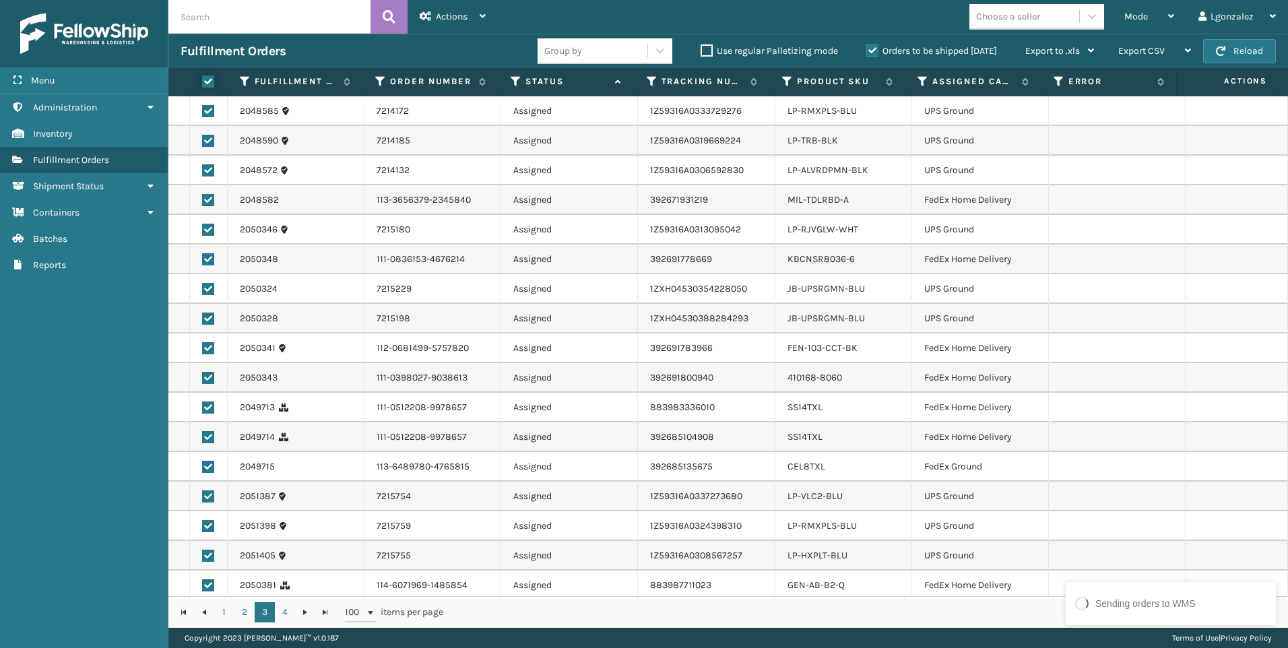
checkbox input "true"
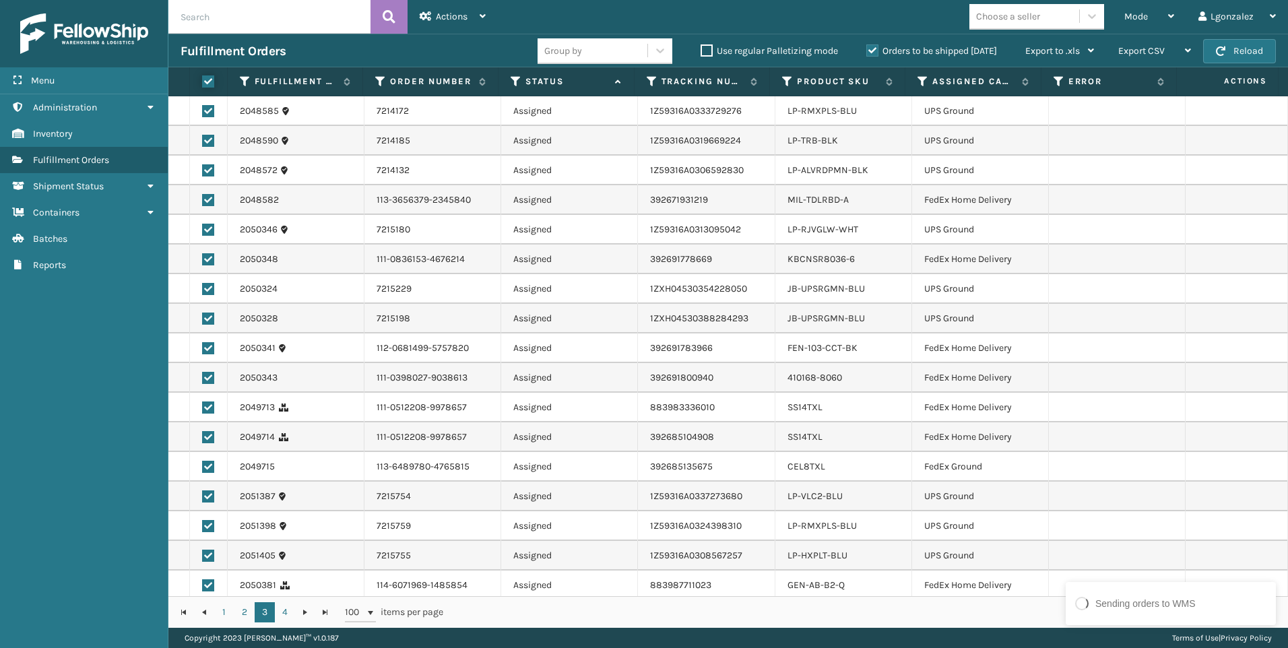
checkbox input "true"
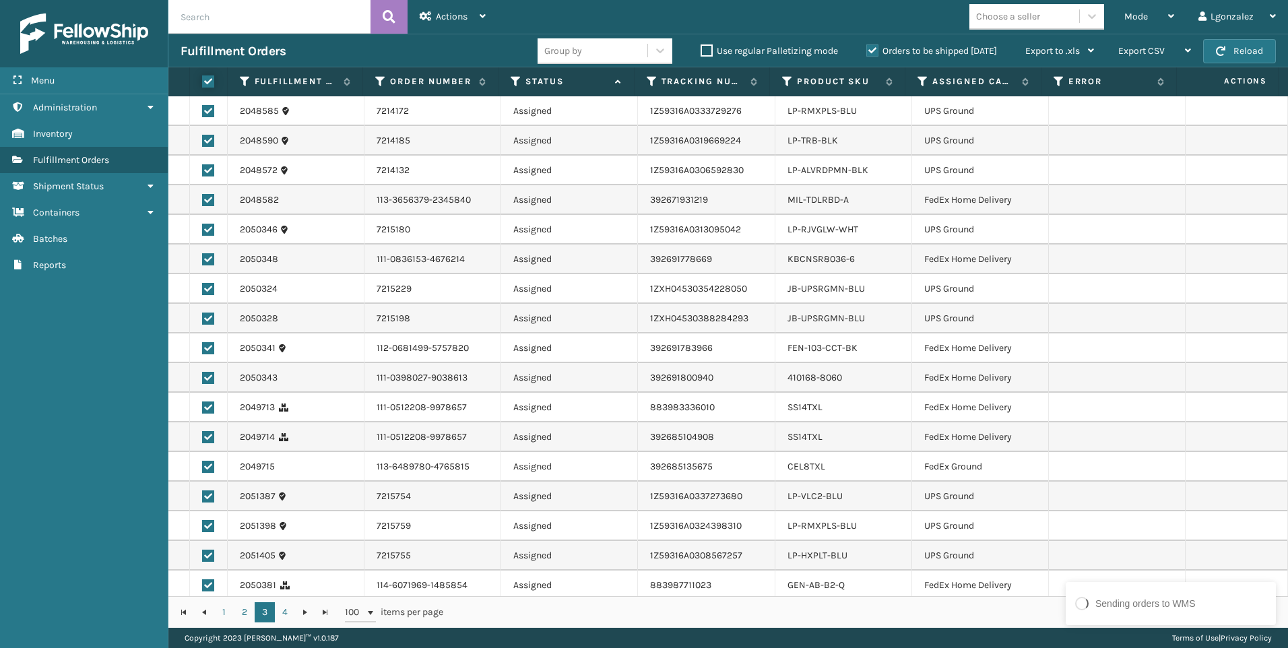
checkbox input "true"
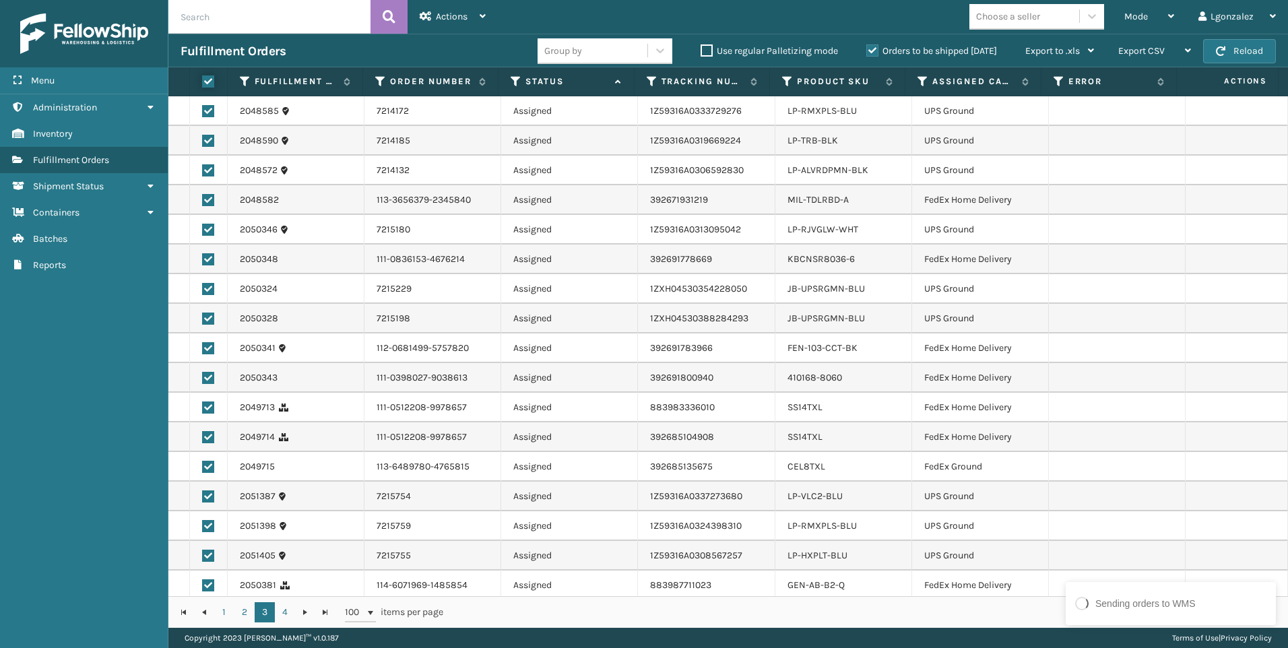
checkbox input "true"
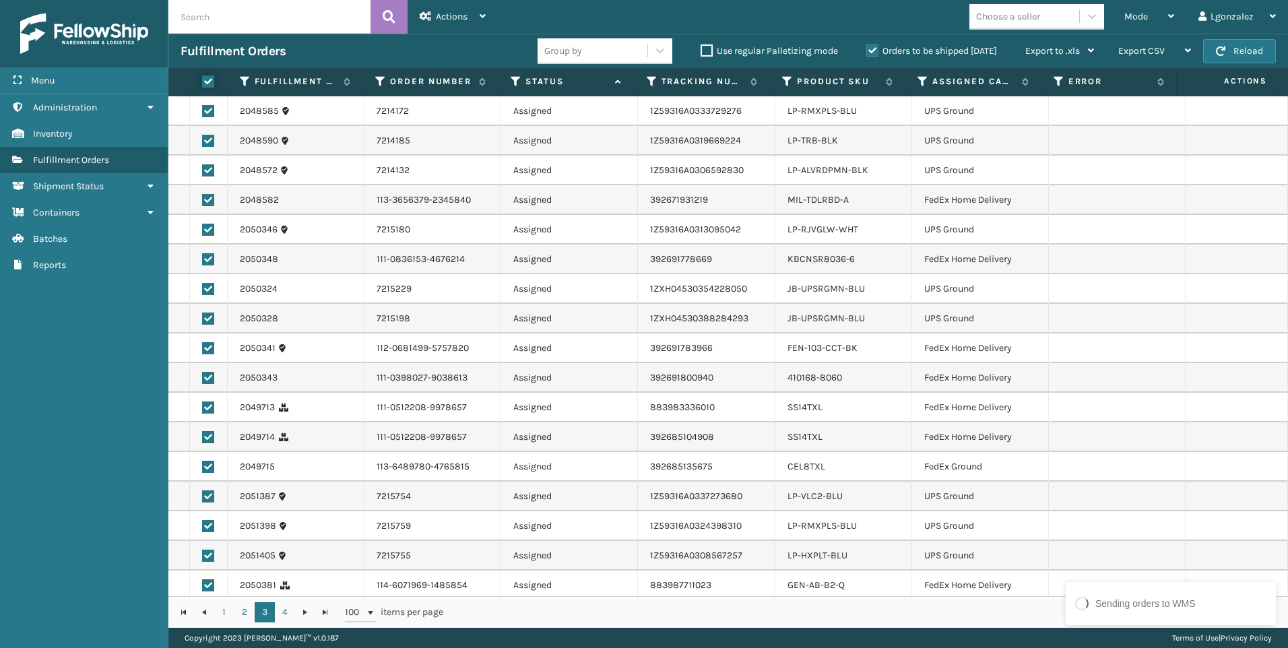
checkbox input "true"
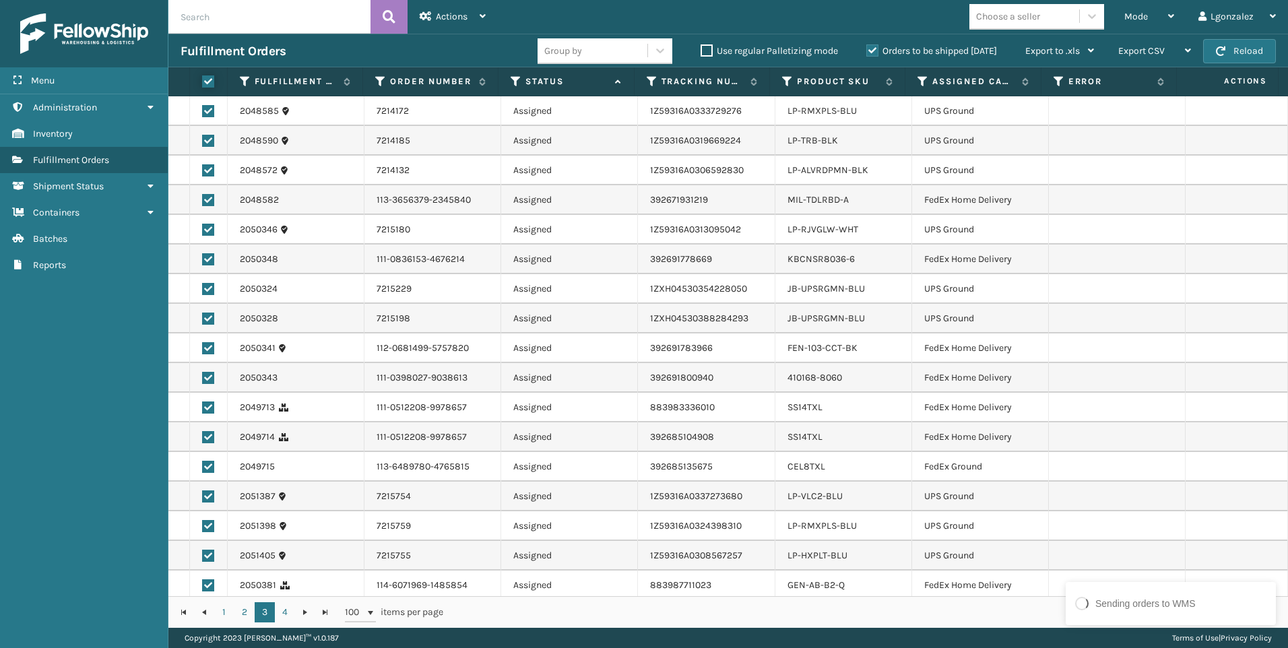
checkbox input "true"
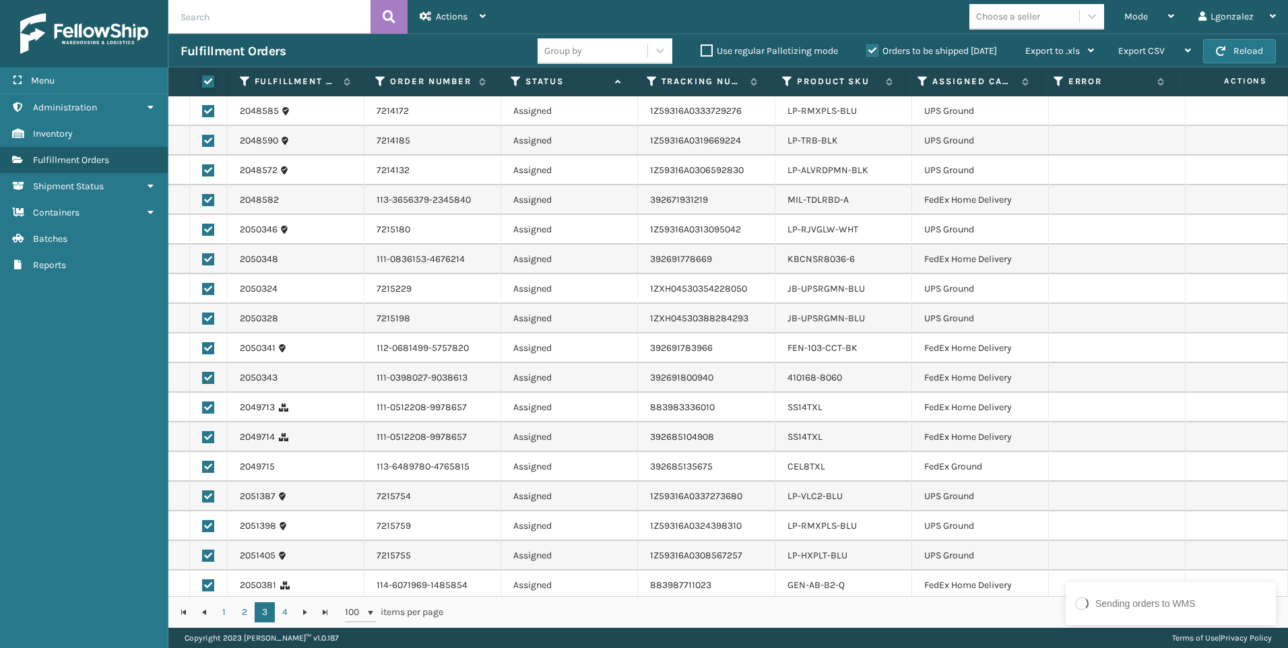
checkbox input "true"
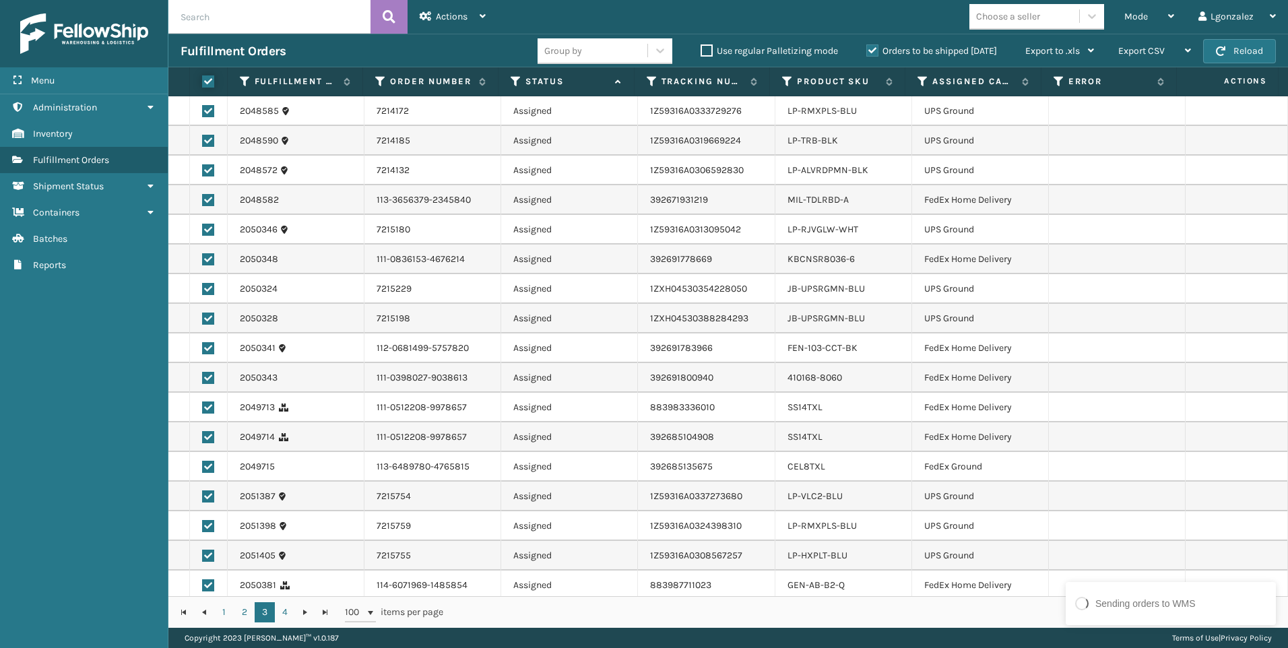
checkbox input "true"
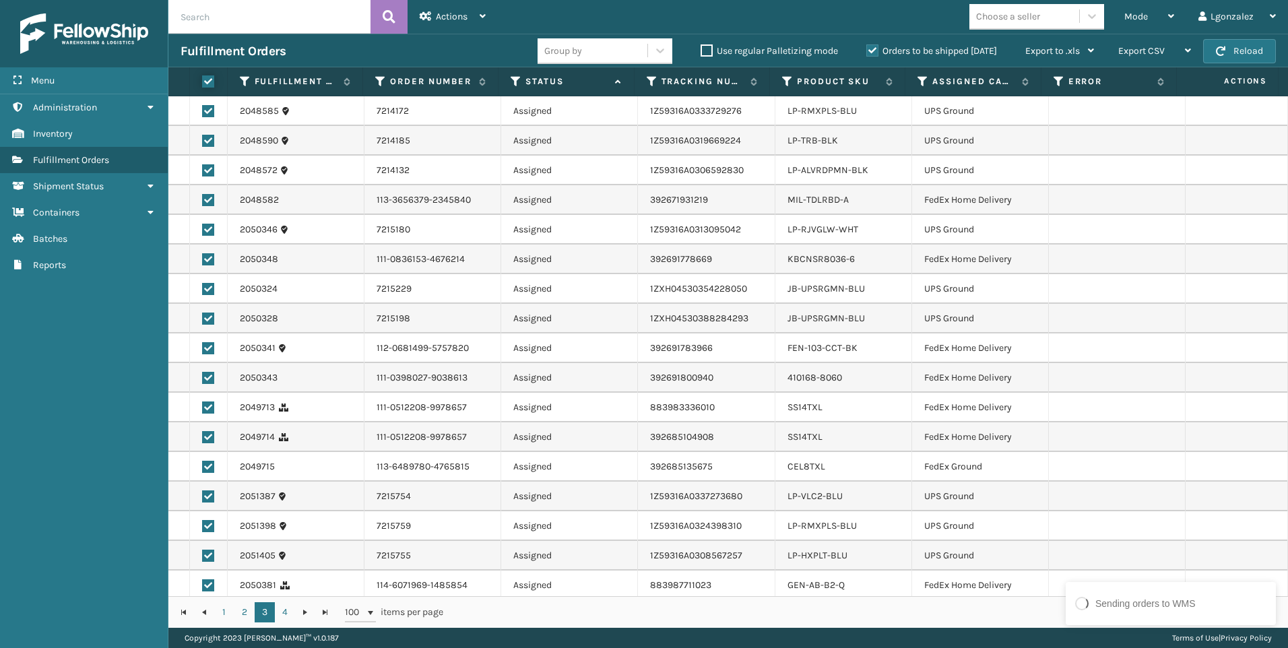
checkbox input "true"
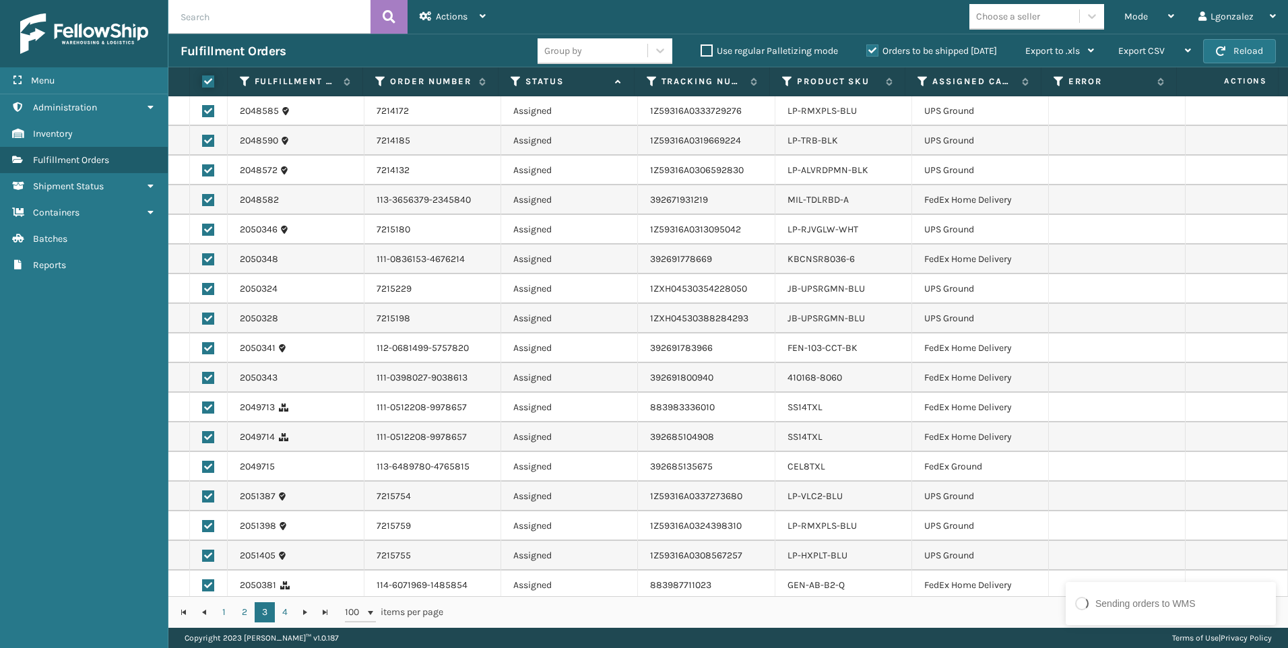
checkbox input "true"
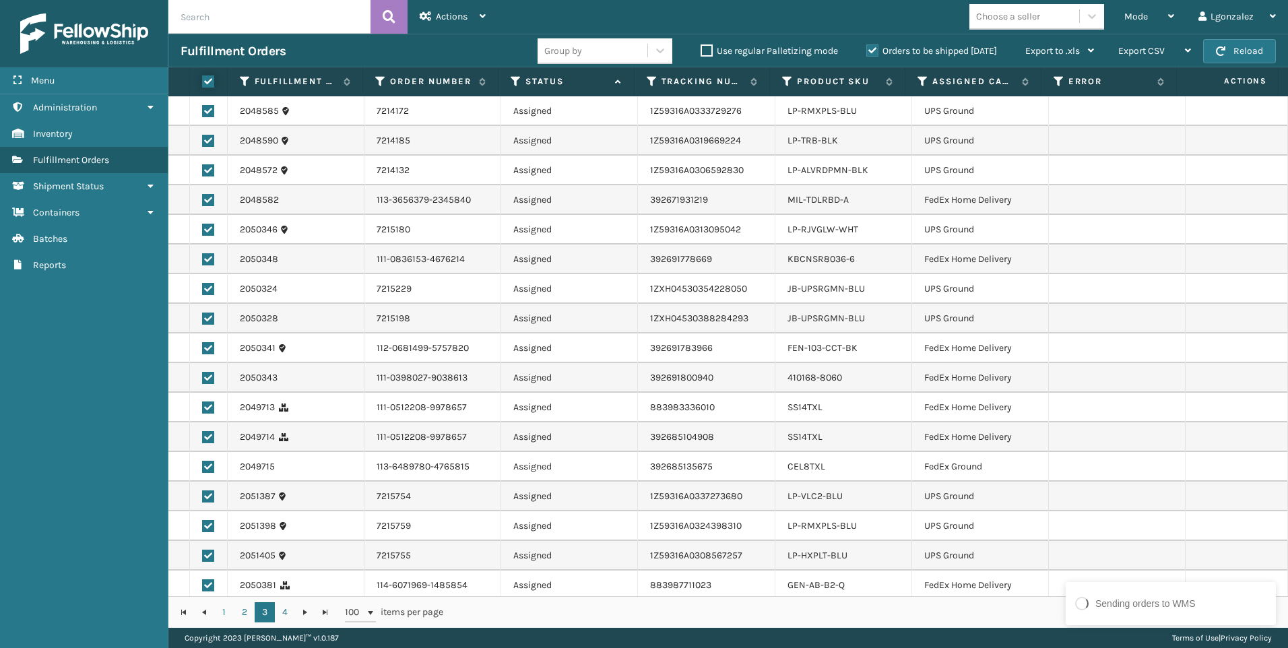
checkbox input "true"
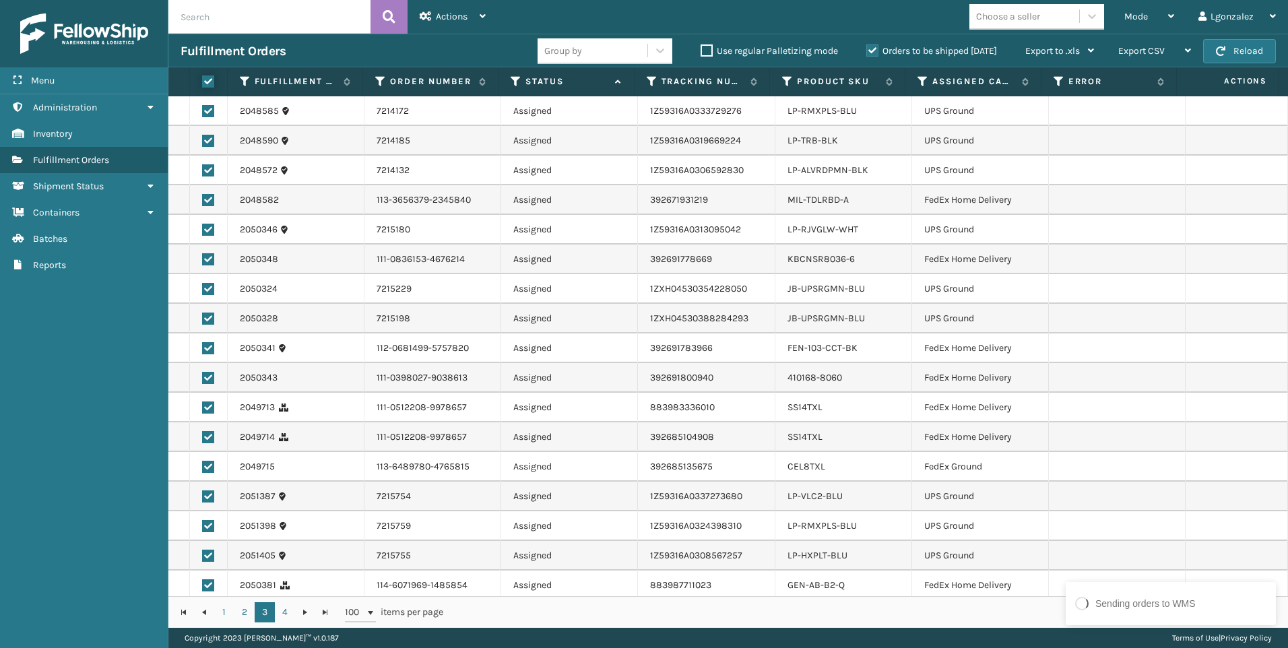
checkbox input "true"
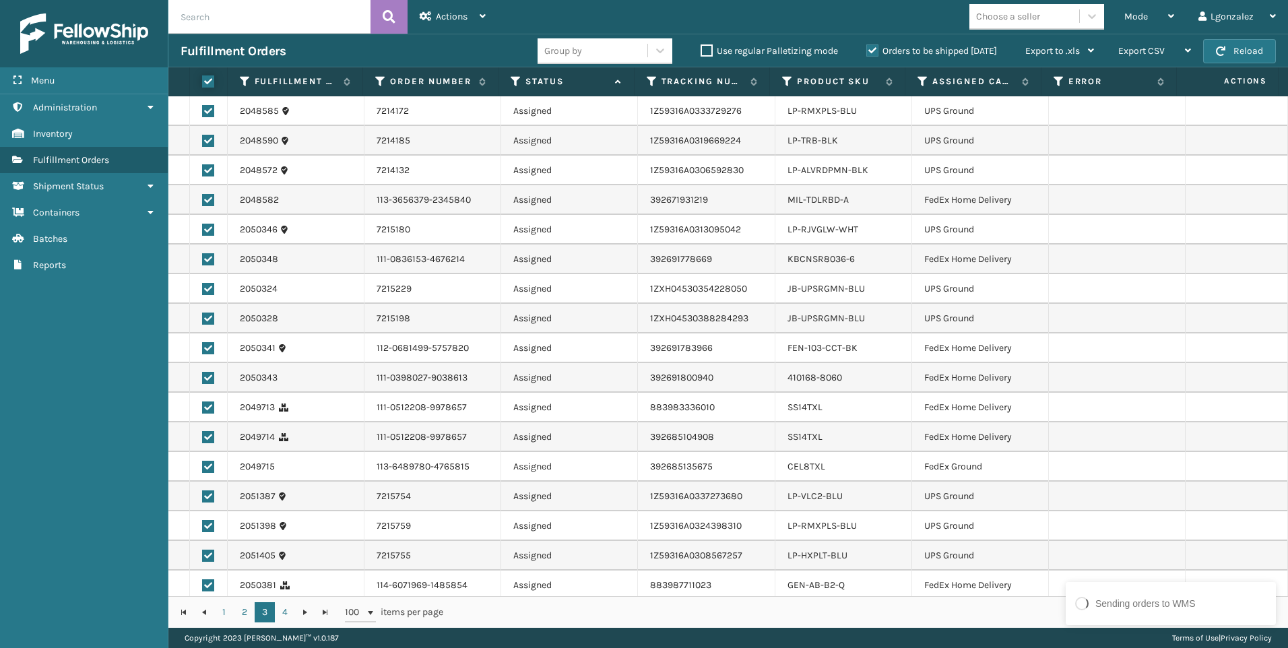
checkbox input "true"
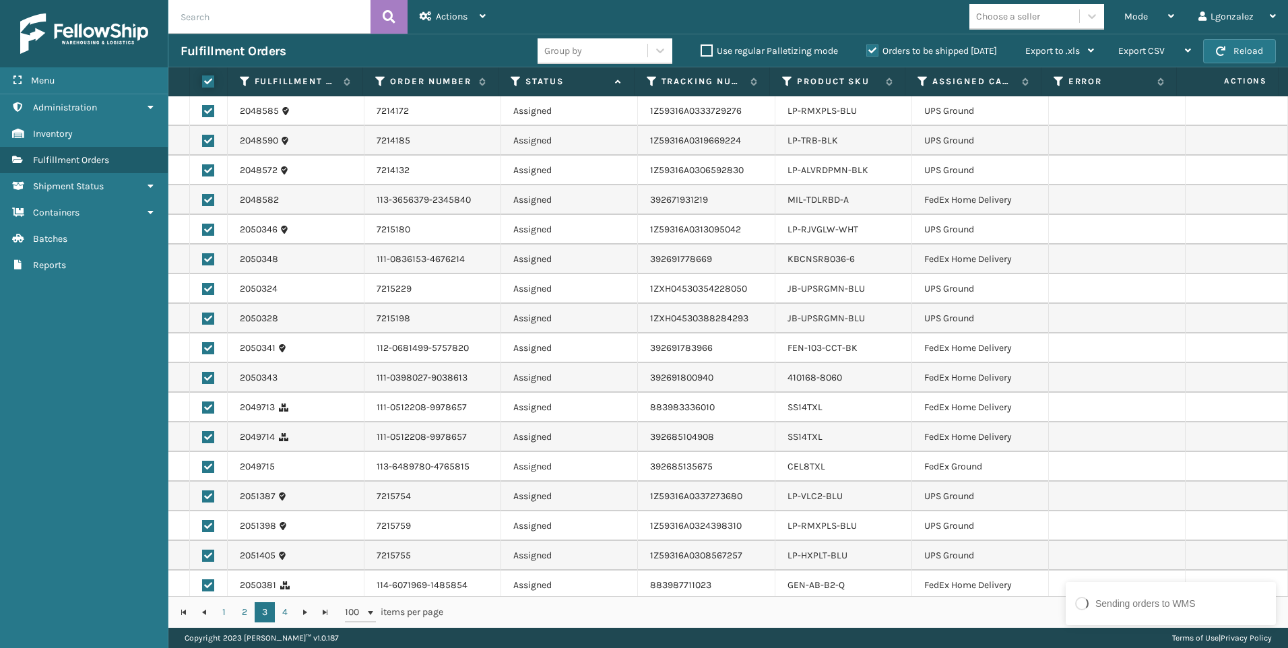
checkbox input "true"
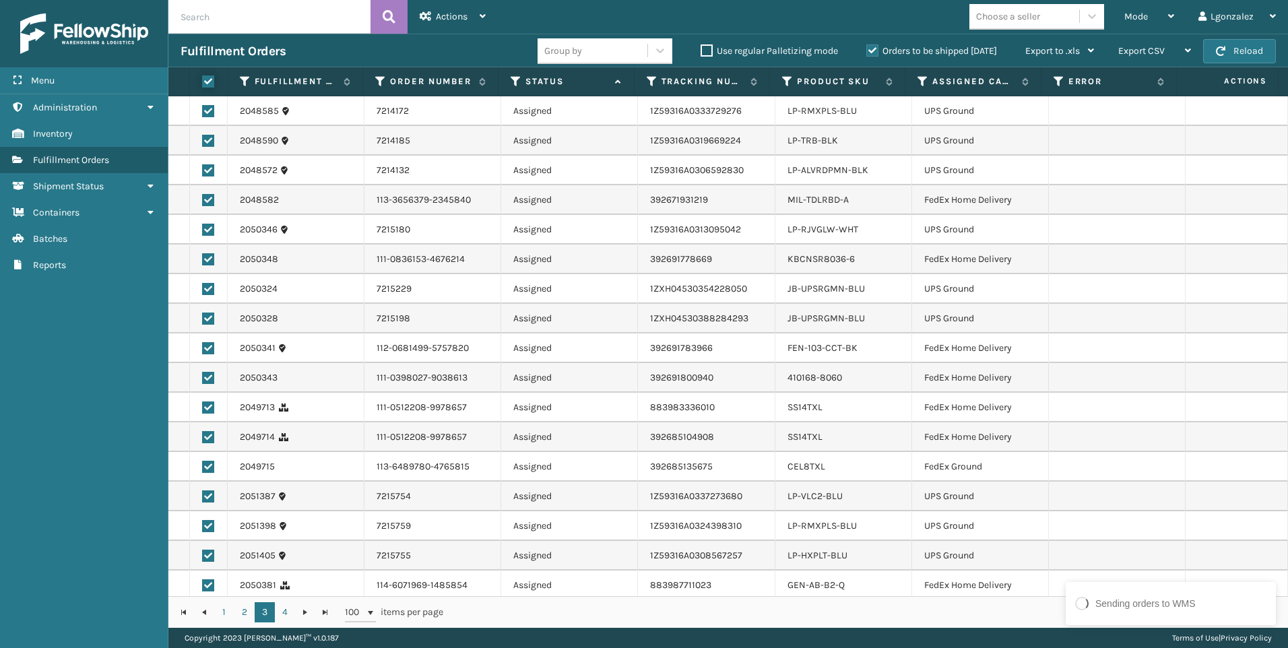
checkbox input "true"
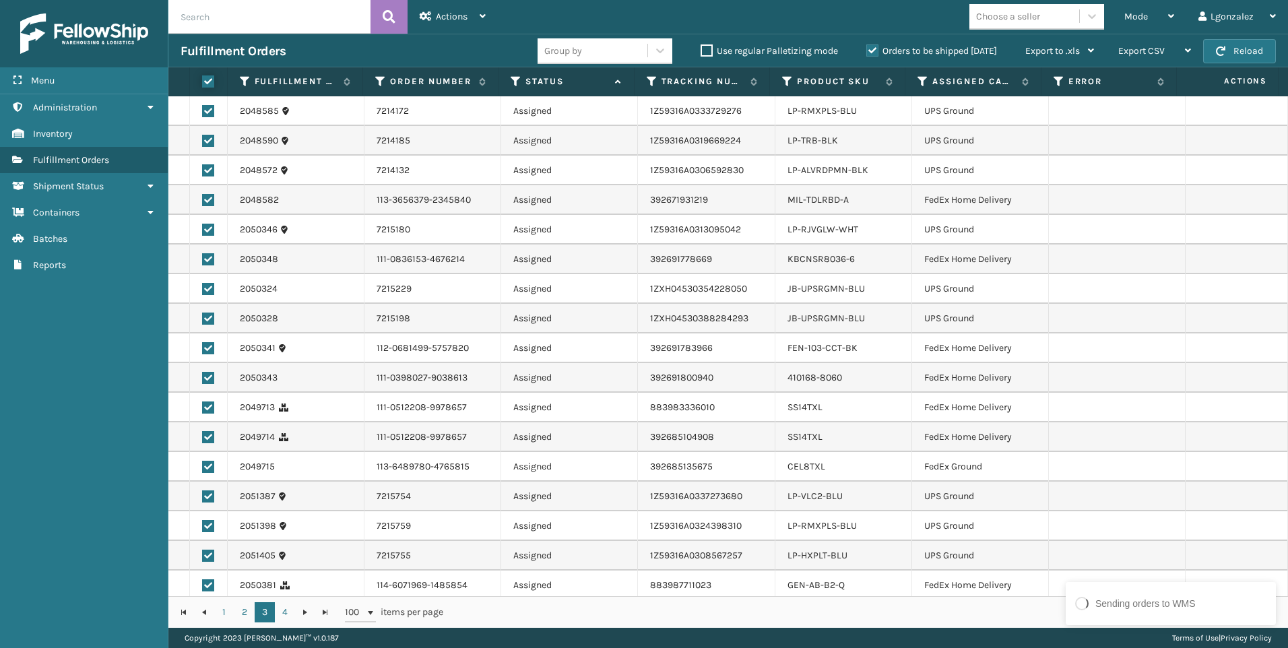
checkbox input "true"
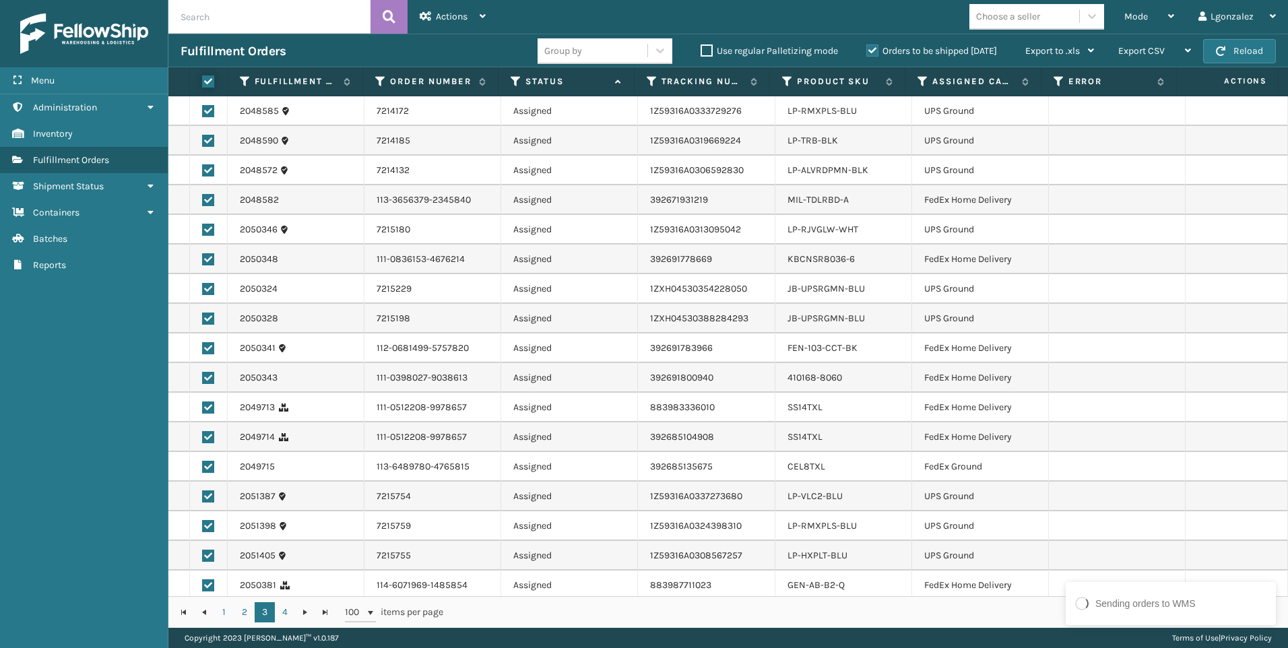
checkbox input "true"
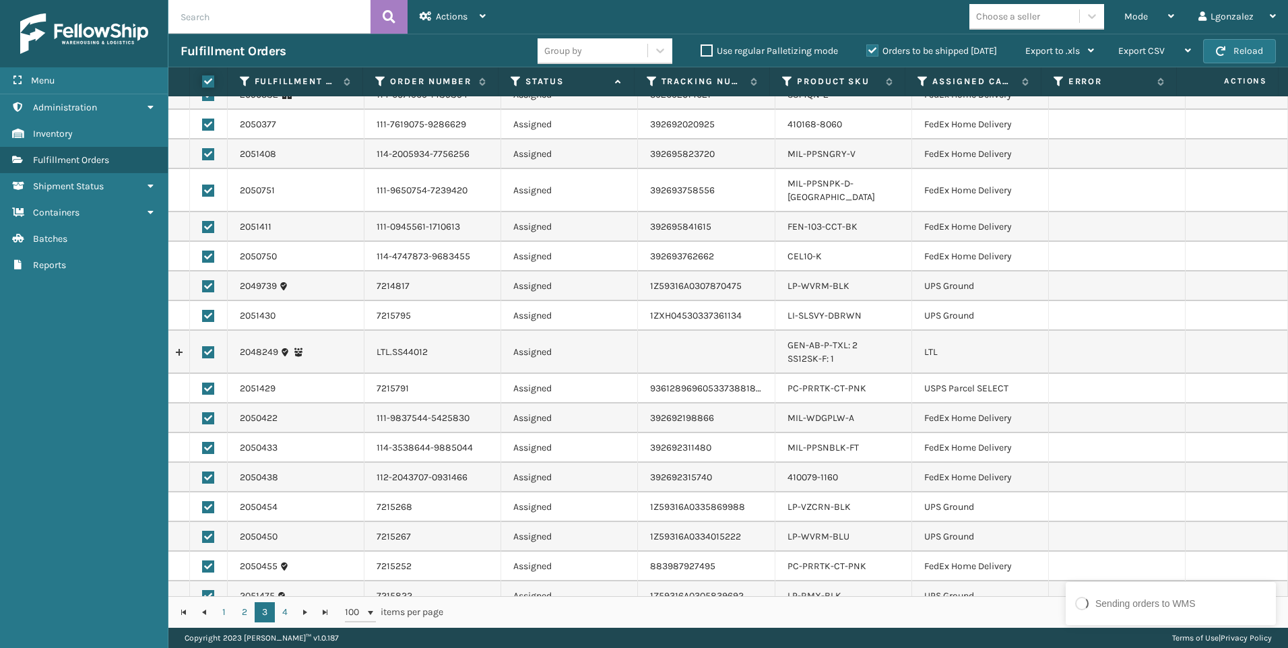
scroll to position [539, 0]
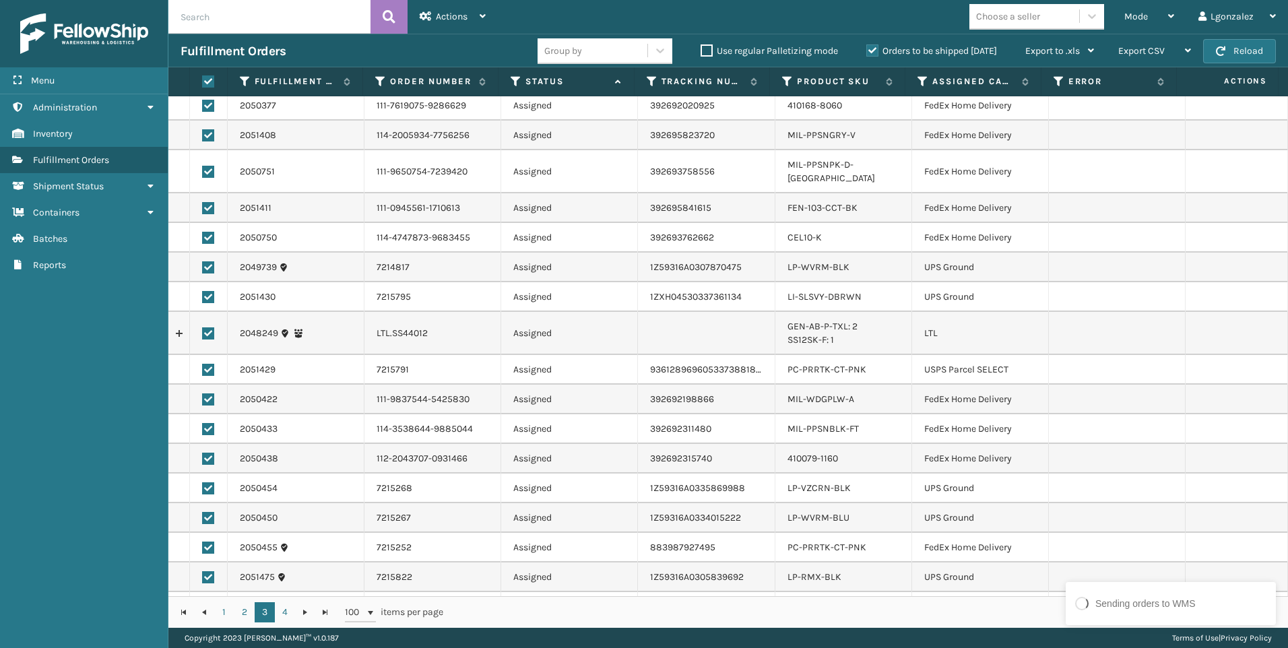
click at [206, 327] on label at bounding box center [208, 333] width 12 height 12
click at [203, 327] on input "checkbox" at bounding box center [202, 331] width 1 height 9
checkbox input "false"
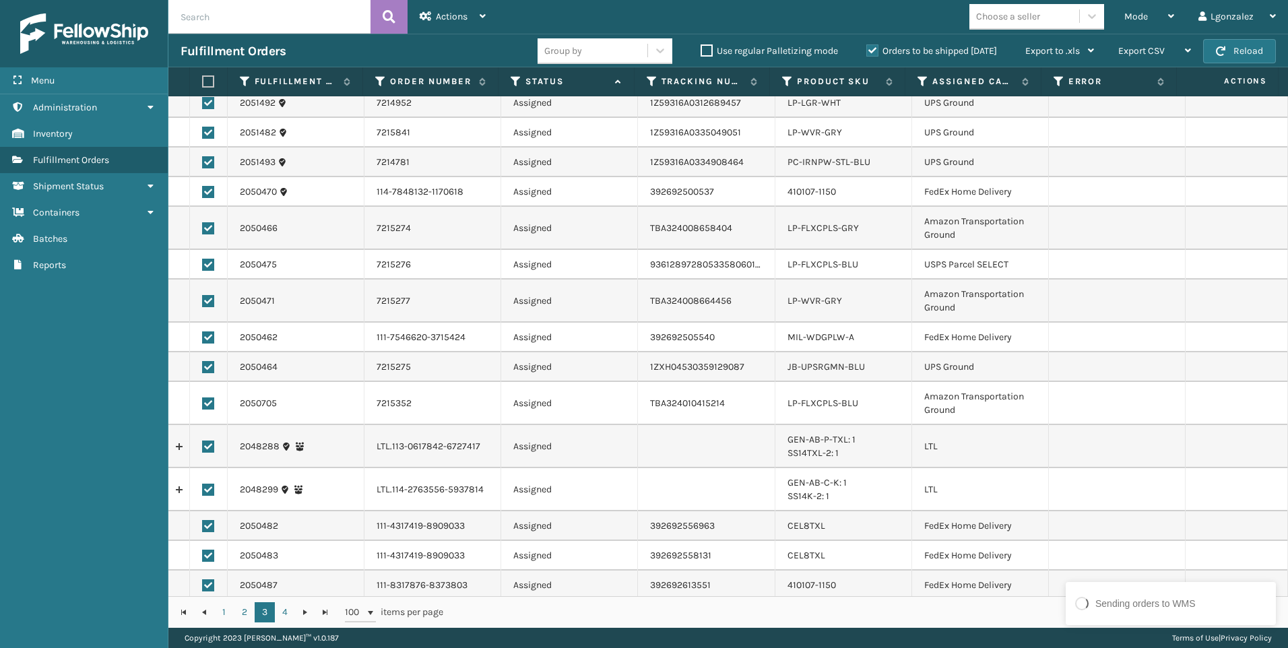
scroll to position [1213, 0]
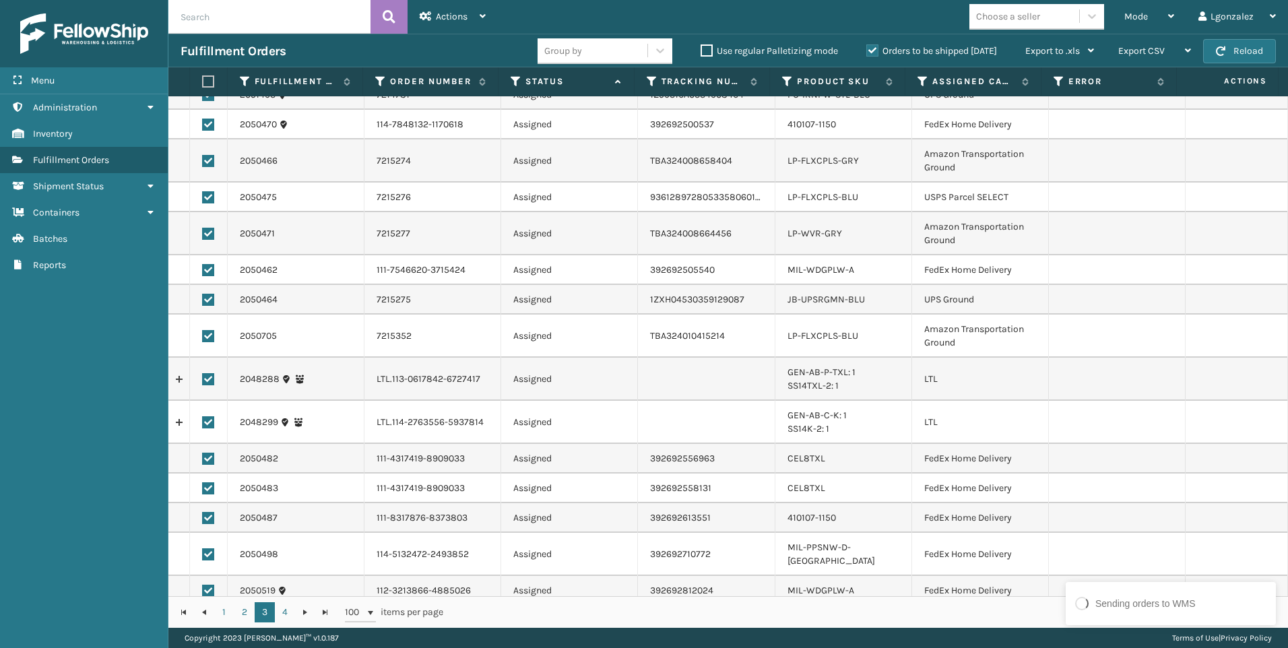
click at [206, 359] on td at bounding box center [209, 379] width 38 height 43
click at [208, 373] on label at bounding box center [208, 379] width 12 height 12
click at [203, 373] on input "checkbox" at bounding box center [202, 377] width 1 height 9
checkbox input "false"
click at [212, 416] on label at bounding box center [208, 422] width 12 height 12
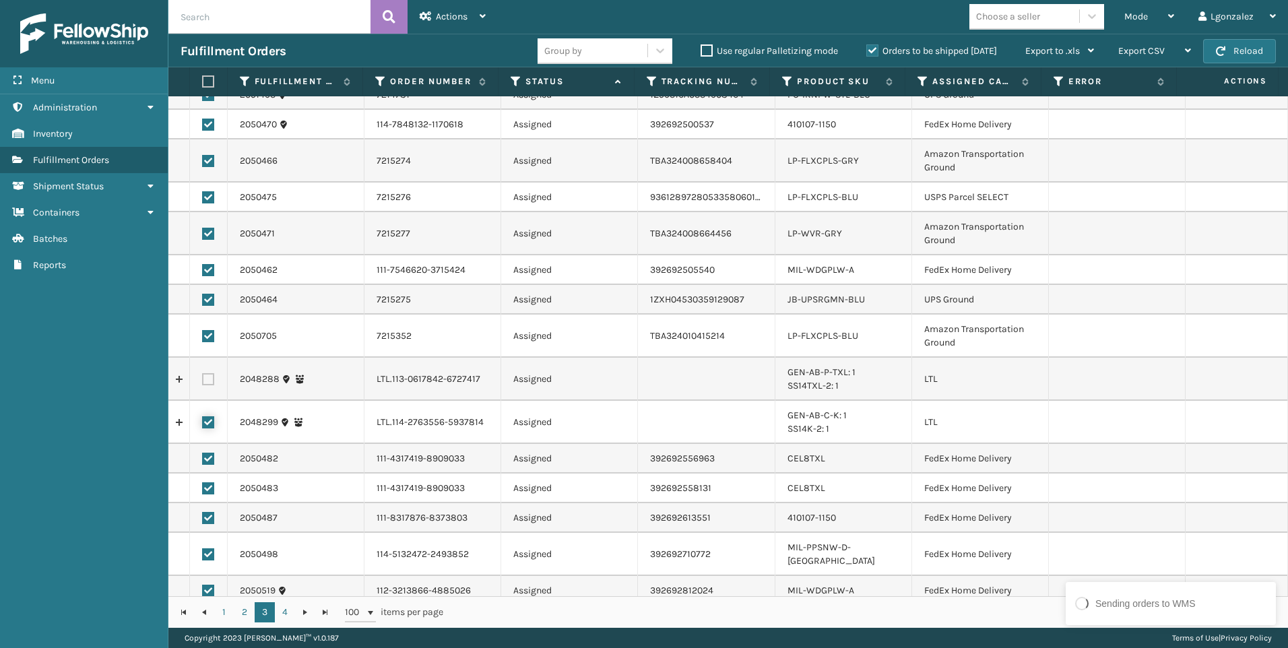
click at [203, 416] on input "checkbox" at bounding box center [202, 420] width 1 height 9
checkbox input "false"
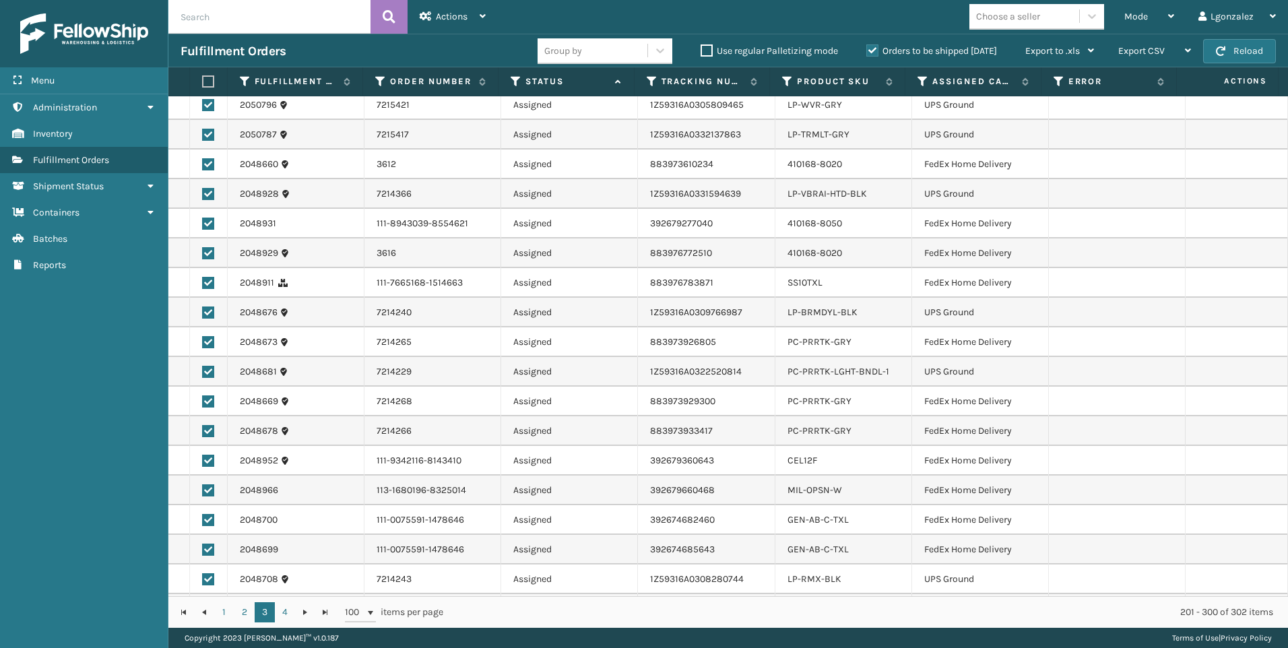
scroll to position [2573, 0]
click at [478, 17] on div "Actions" at bounding box center [453, 17] width 66 height 34
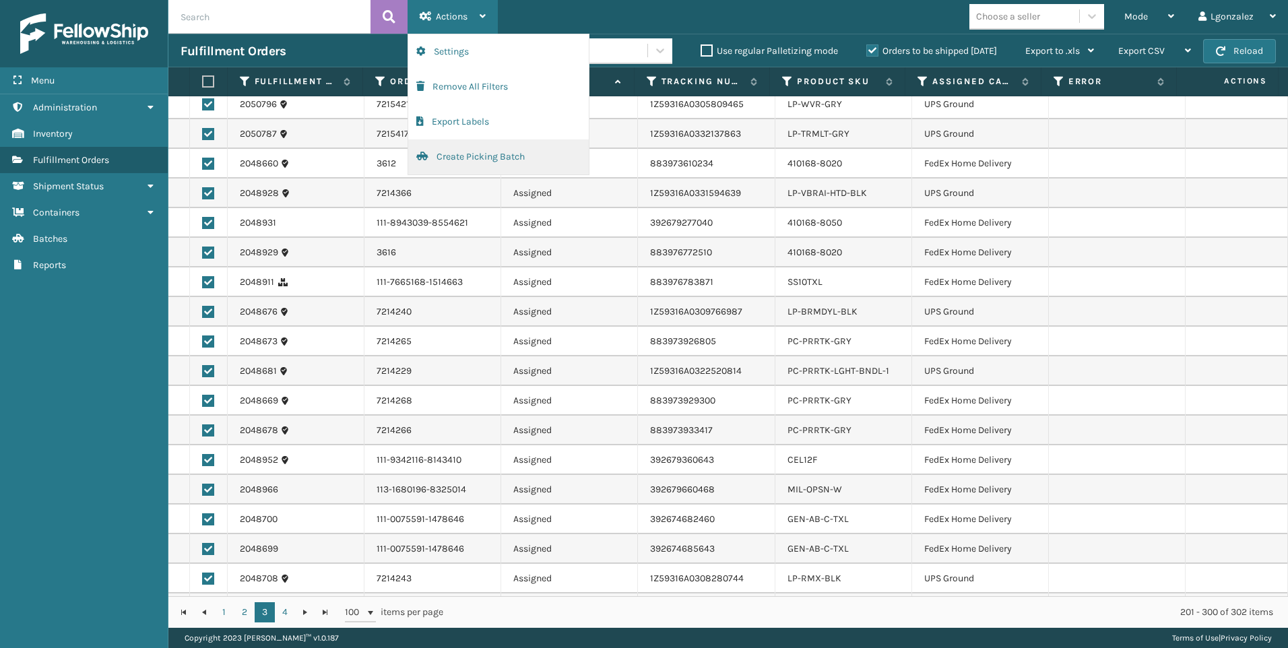
click at [458, 156] on button "Create Picking Batch" at bounding box center [498, 156] width 181 height 35
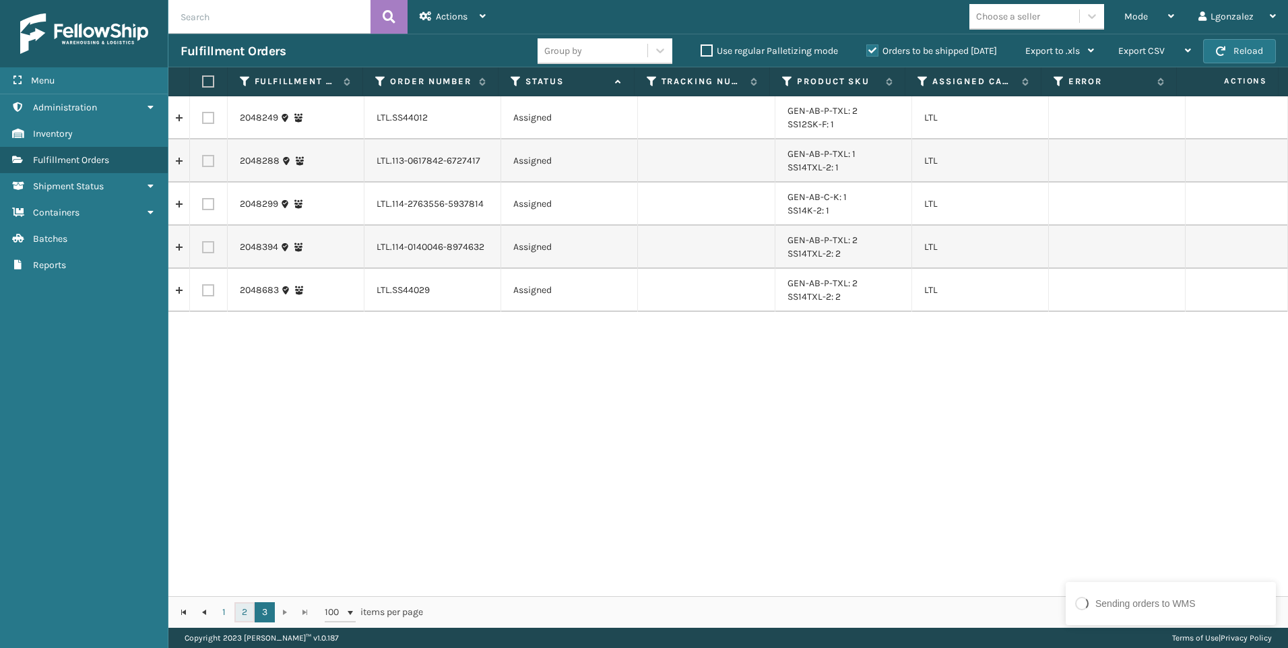
click at [250, 616] on link "2" at bounding box center [245, 612] width 20 height 20
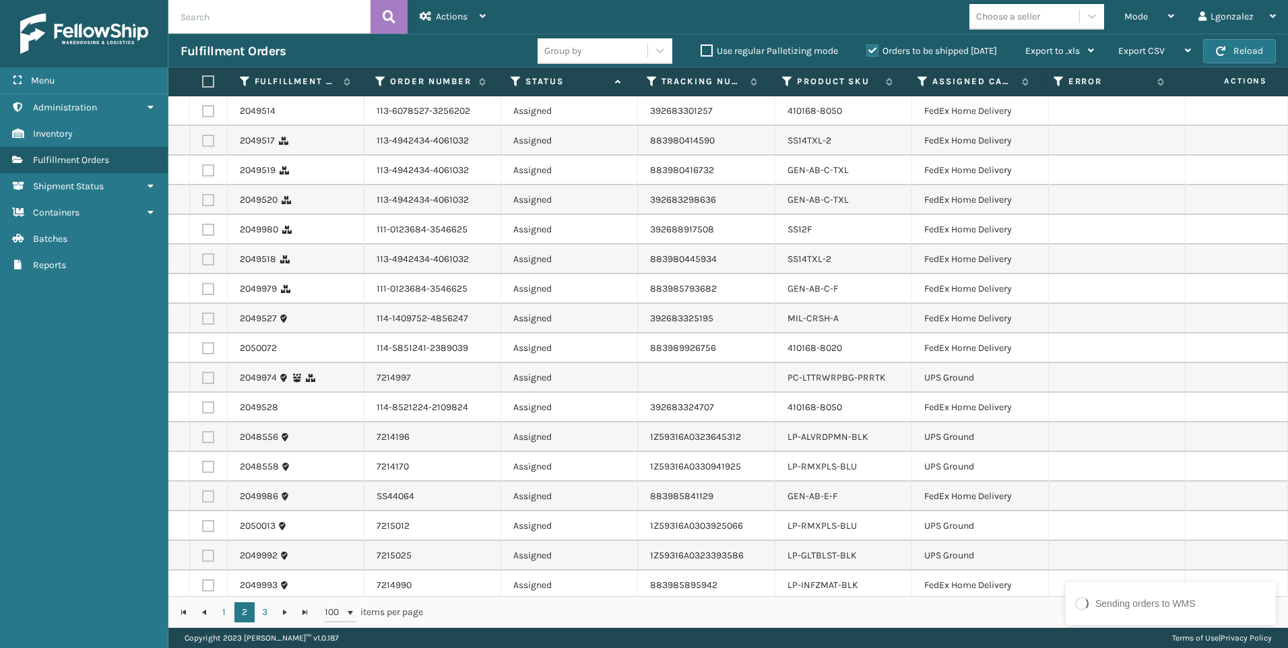
click at [209, 82] on label at bounding box center [206, 81] width 8 height 12
click at [203, 82] on input "checkbox" at bounding box center [202, 81] width 1 height 9
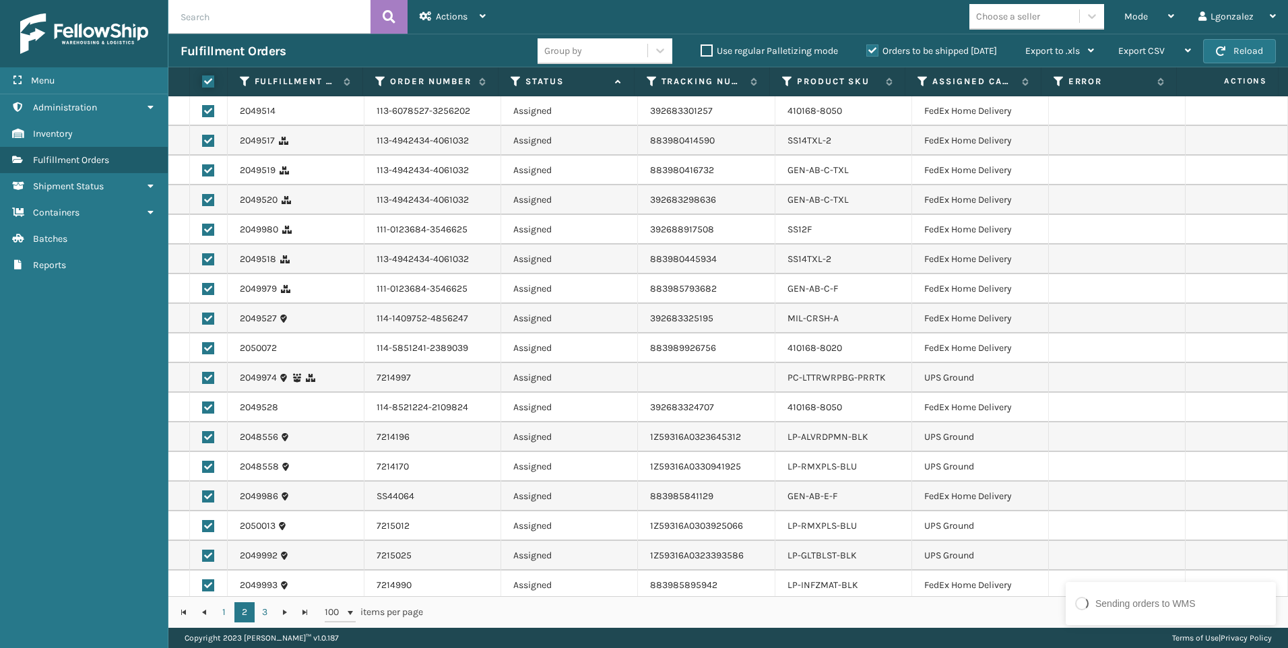
checkbox input "true"
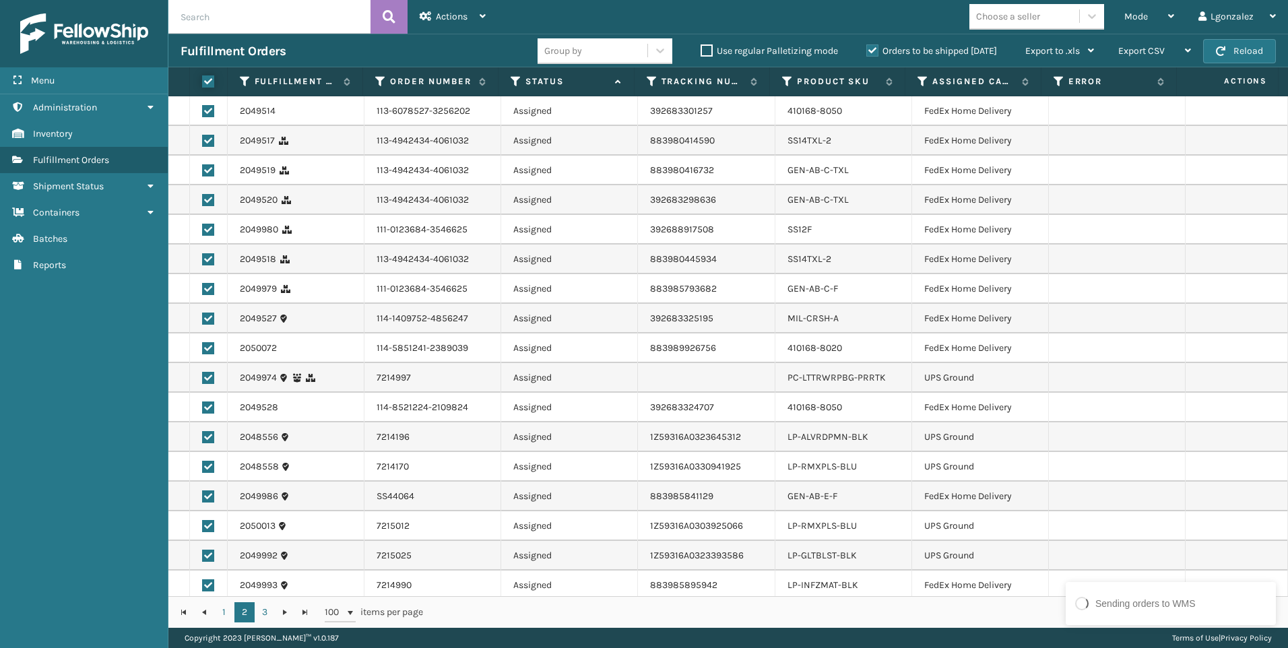
checkbox input "true"
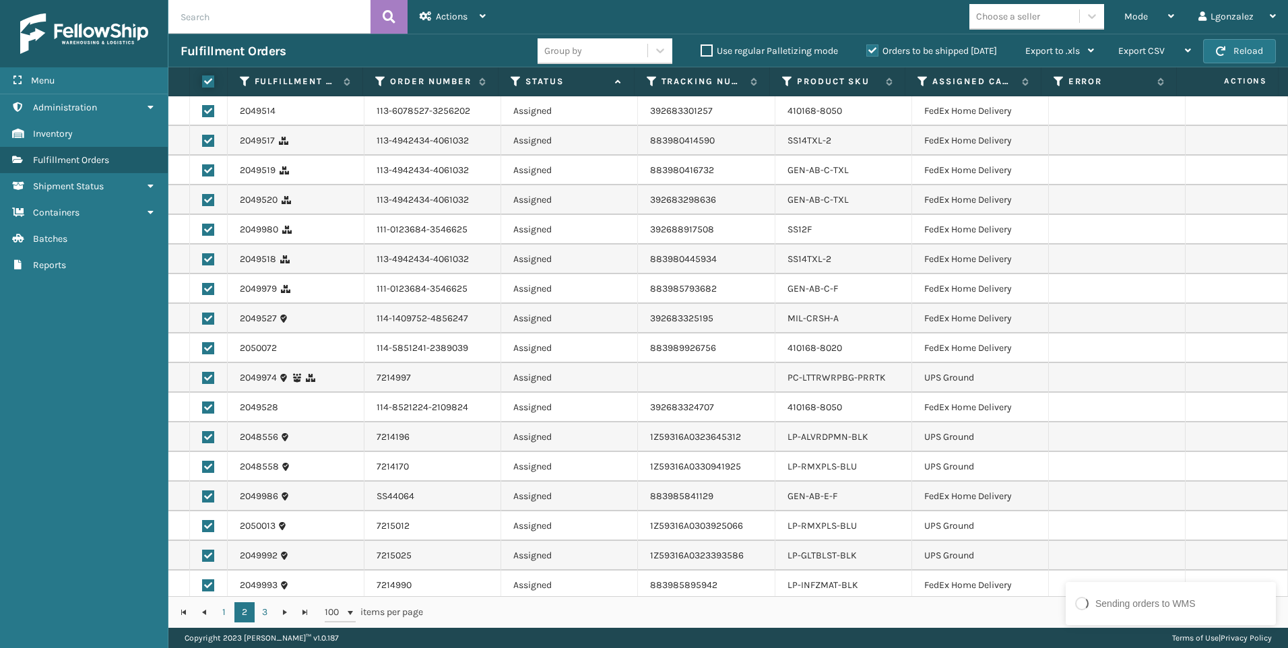
checkbox input "true"
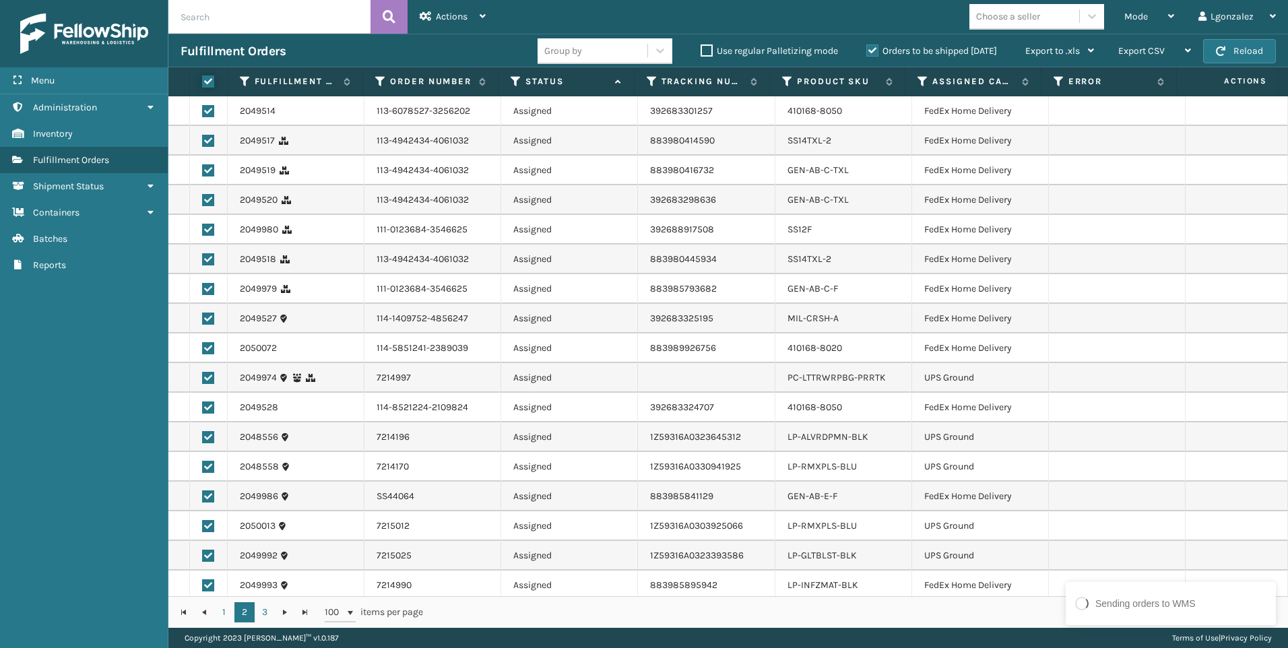
checkbox input "true"
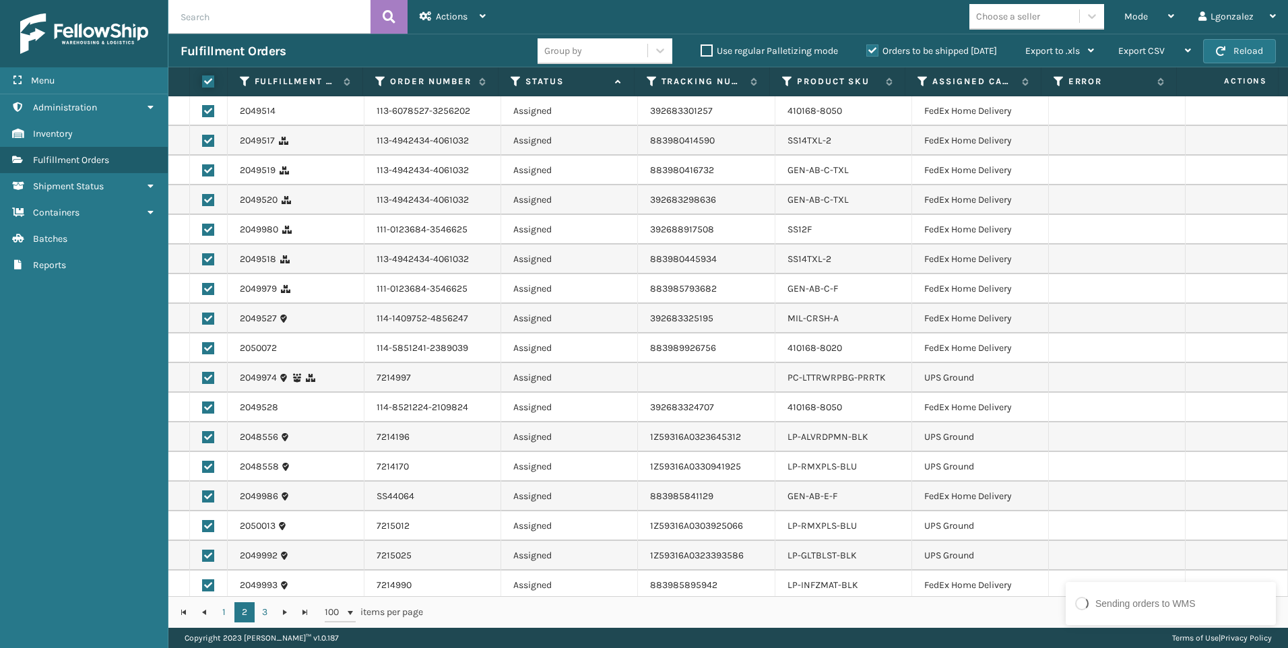
checkbox input "true"
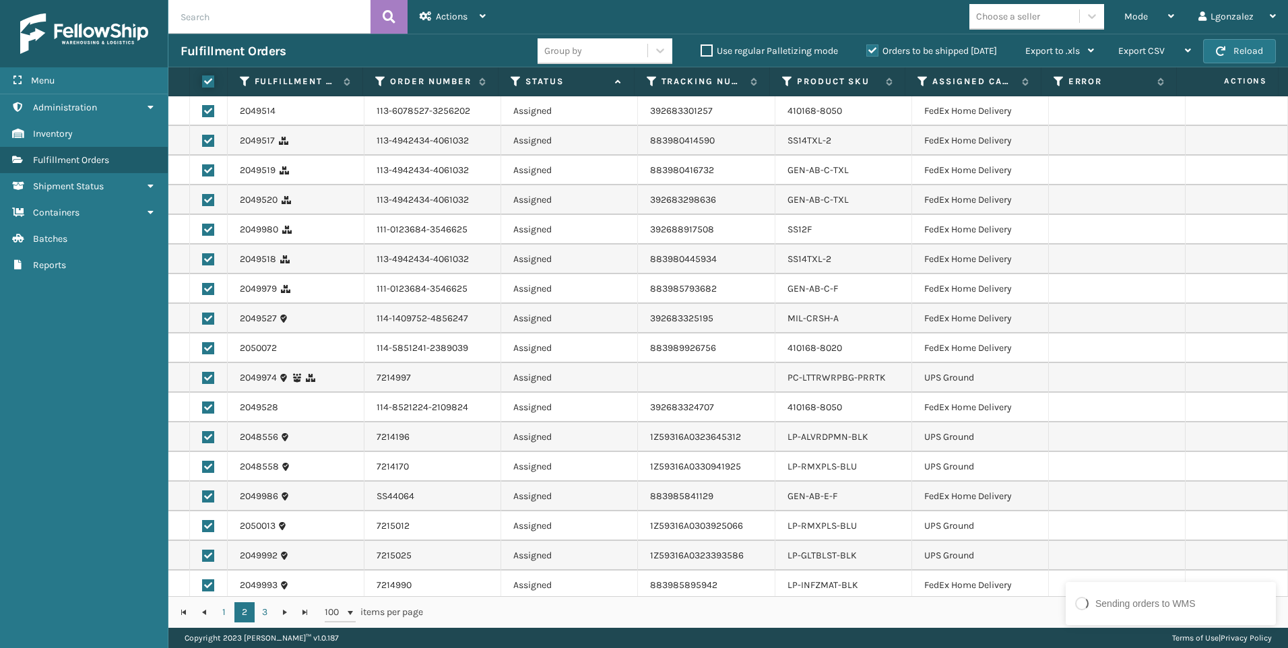
checkbox input "true"
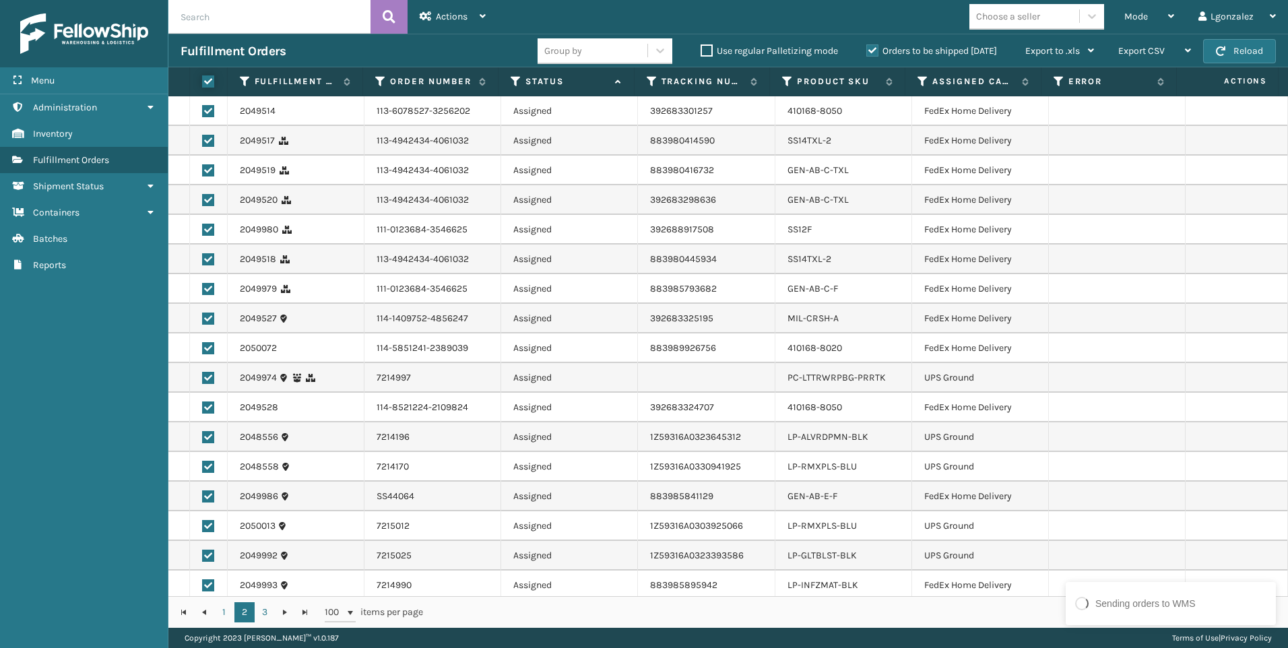
checkbox input "true"
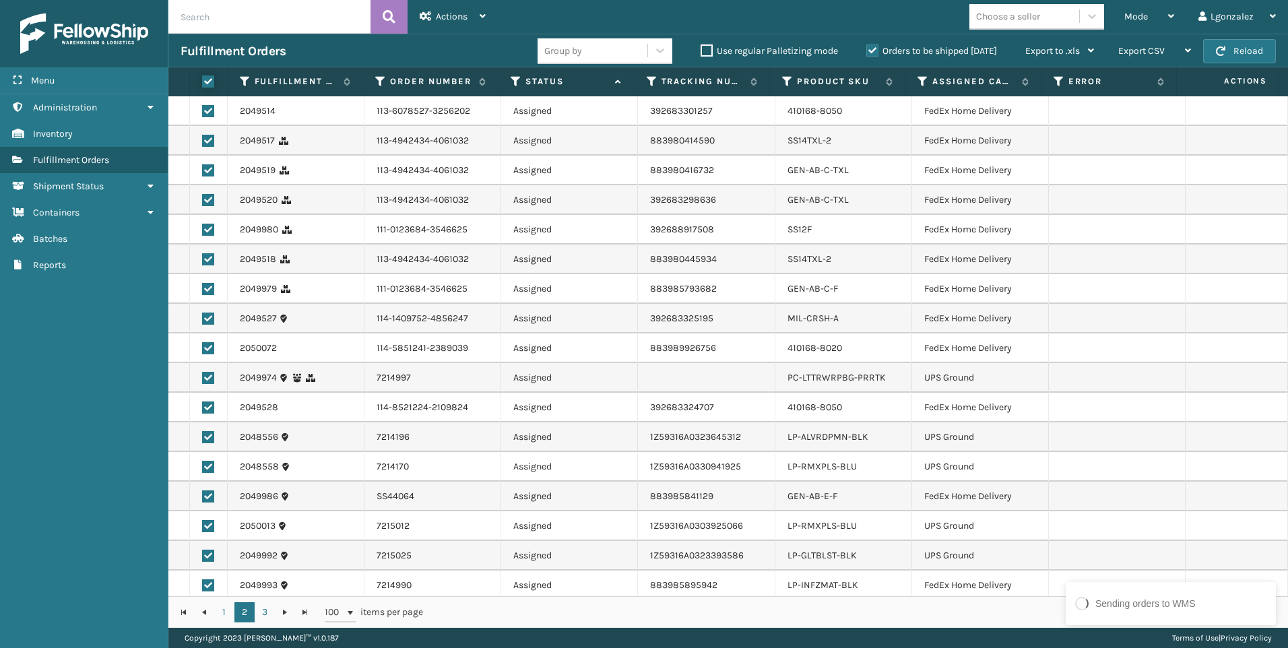
checkbox input "true"
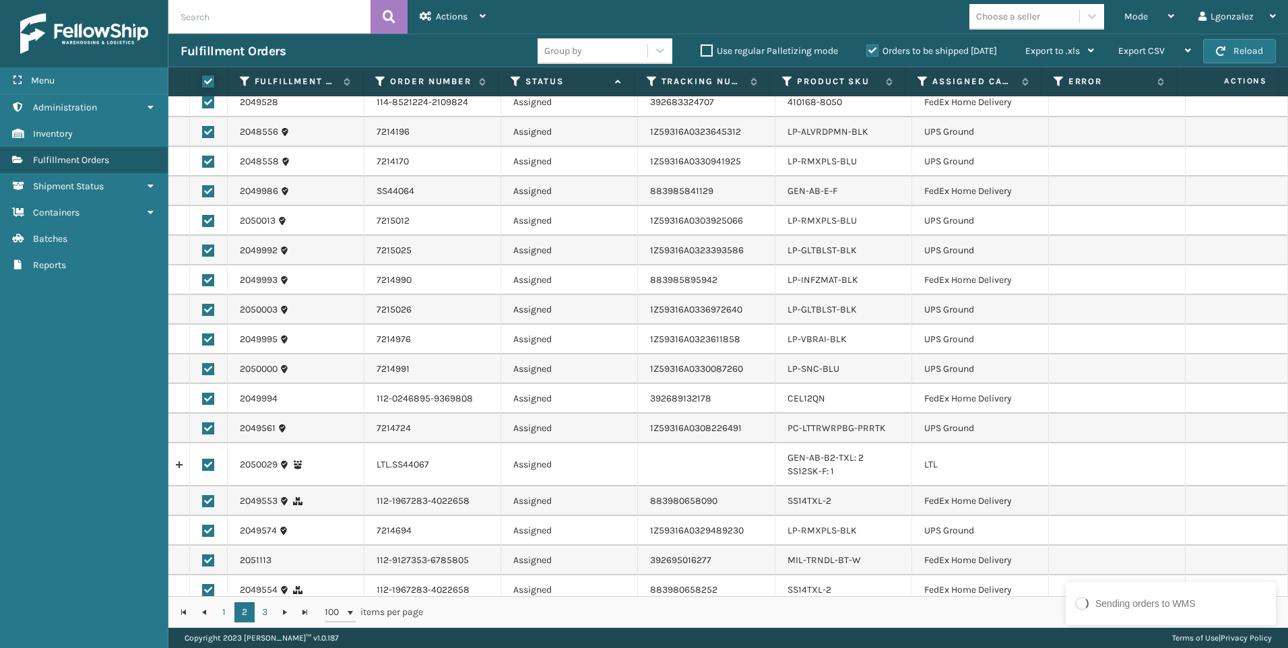
scroll to position [404, 0]
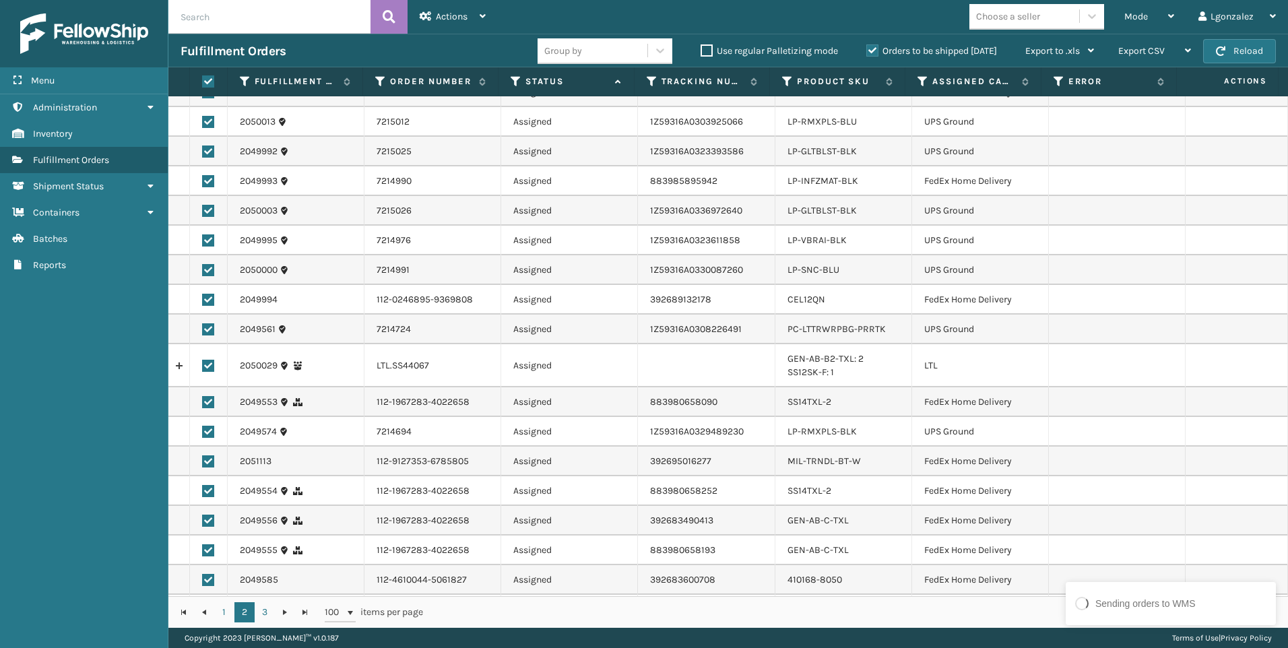
click at [204, 367] on label at bounding box center [208, 366] width 12 height 12
click at [203, 367] on input "checkbox" at bounding box center [202, 364] width 1 height 9
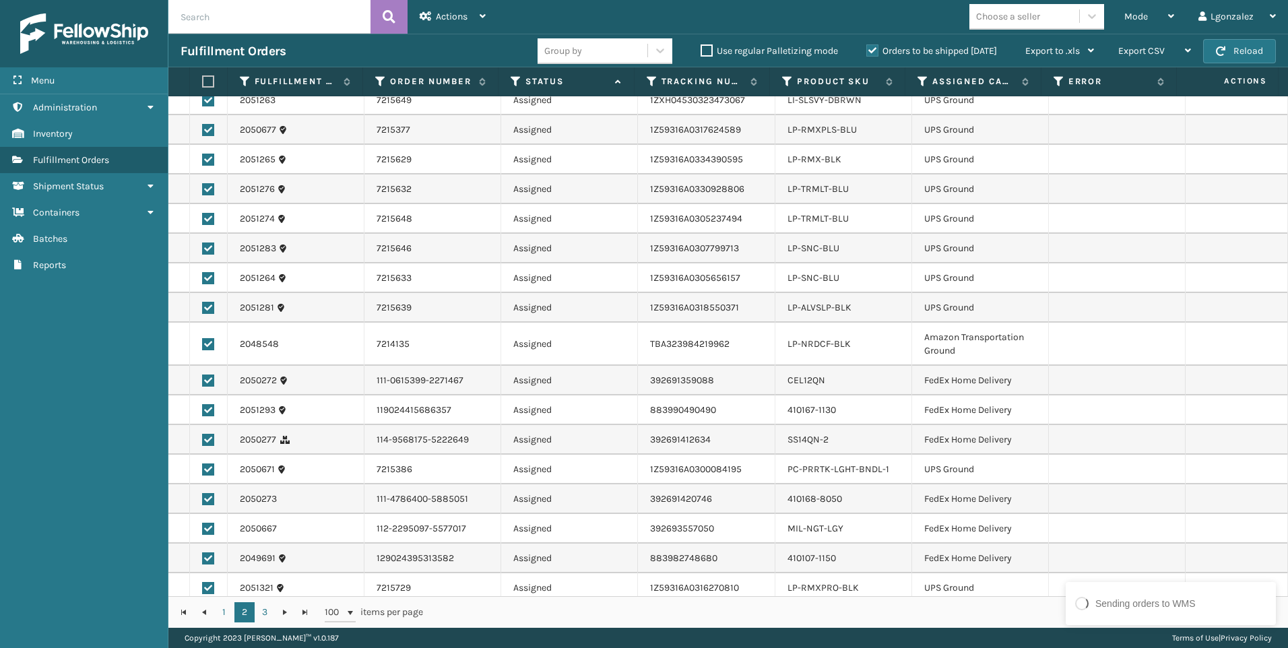
scroll to position [2559, 0]
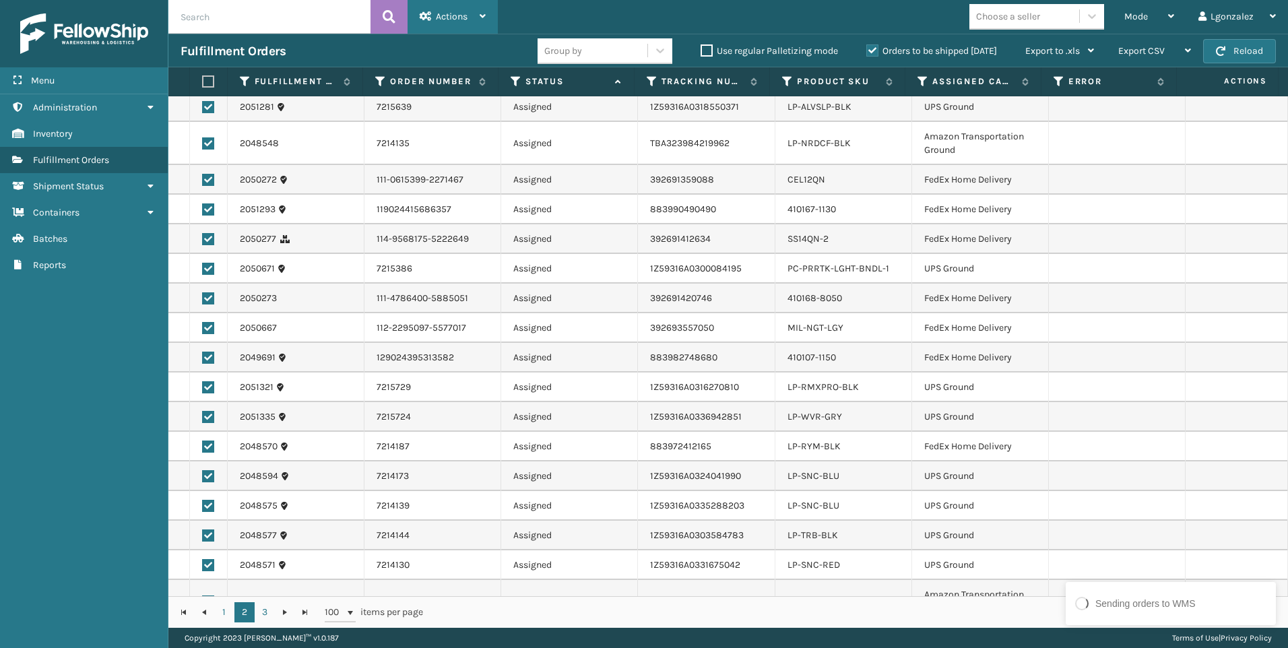
click at [488, 18] on div "Actions Settings Remove All Filters Export Labels Create Picking Batch" at bounding box center [453, 17] width 90 height 34
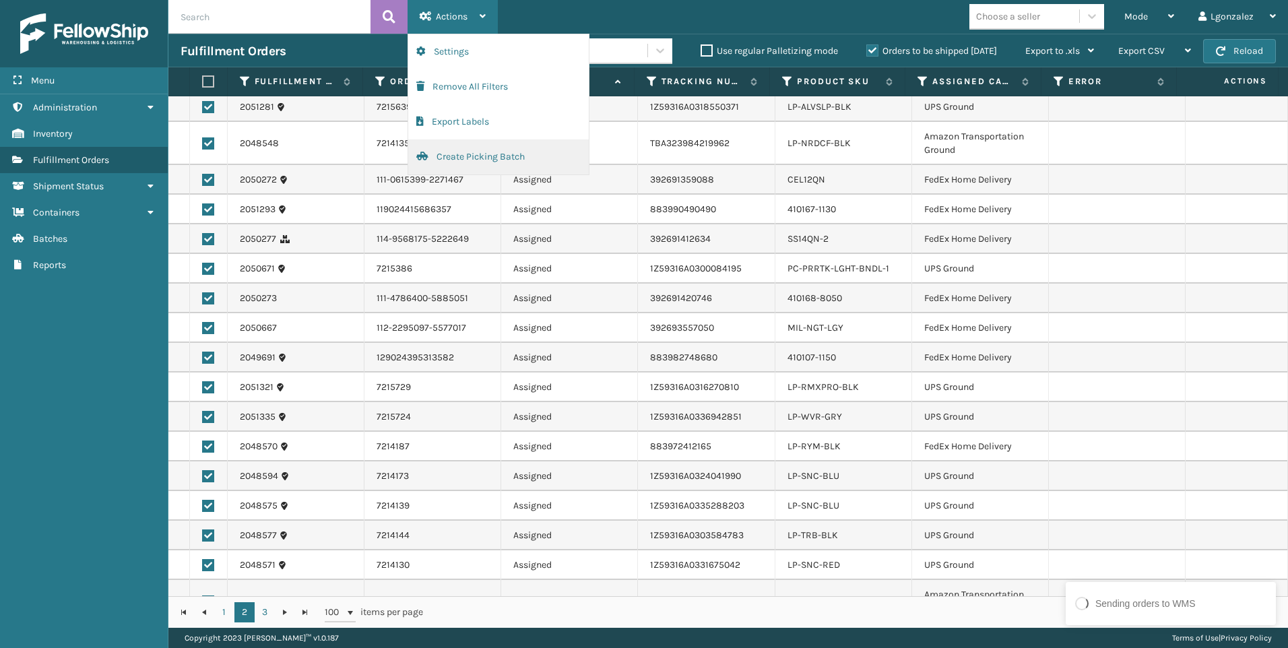
click at [486, 162] on button "Create Picking Batch" at bounding box center [498, 156] width 181 height 35
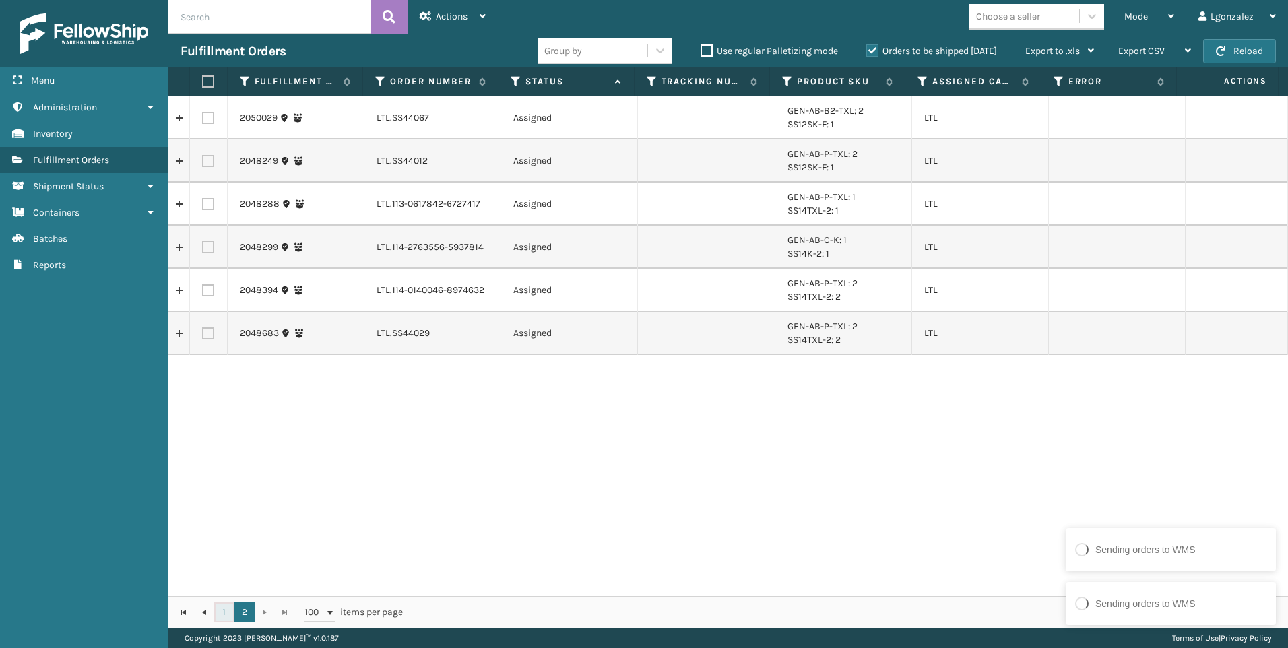
click at [226, 612] on link "1" at bounding box center [224, 612] width 20 height 20
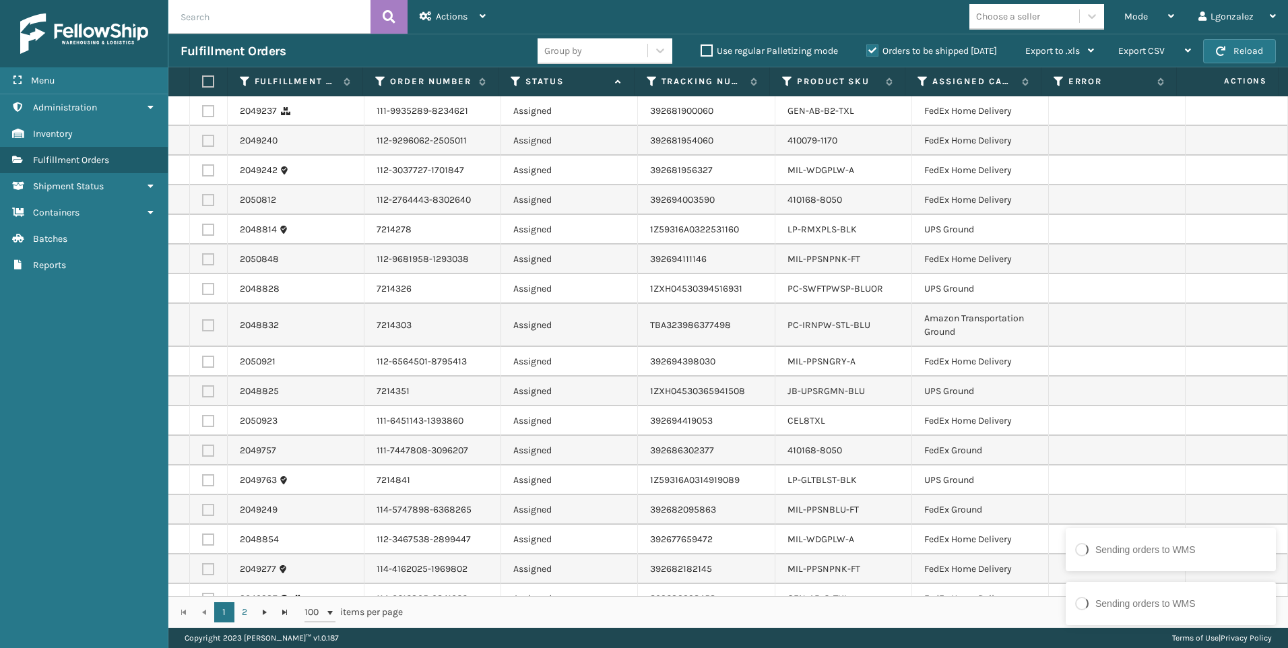
click at [207, 85] on label at bounding box center [206, 81] width 8 height 12
click at [203, 85] on input "checkbox" at bounding box center [202, 81] width 1 height 9
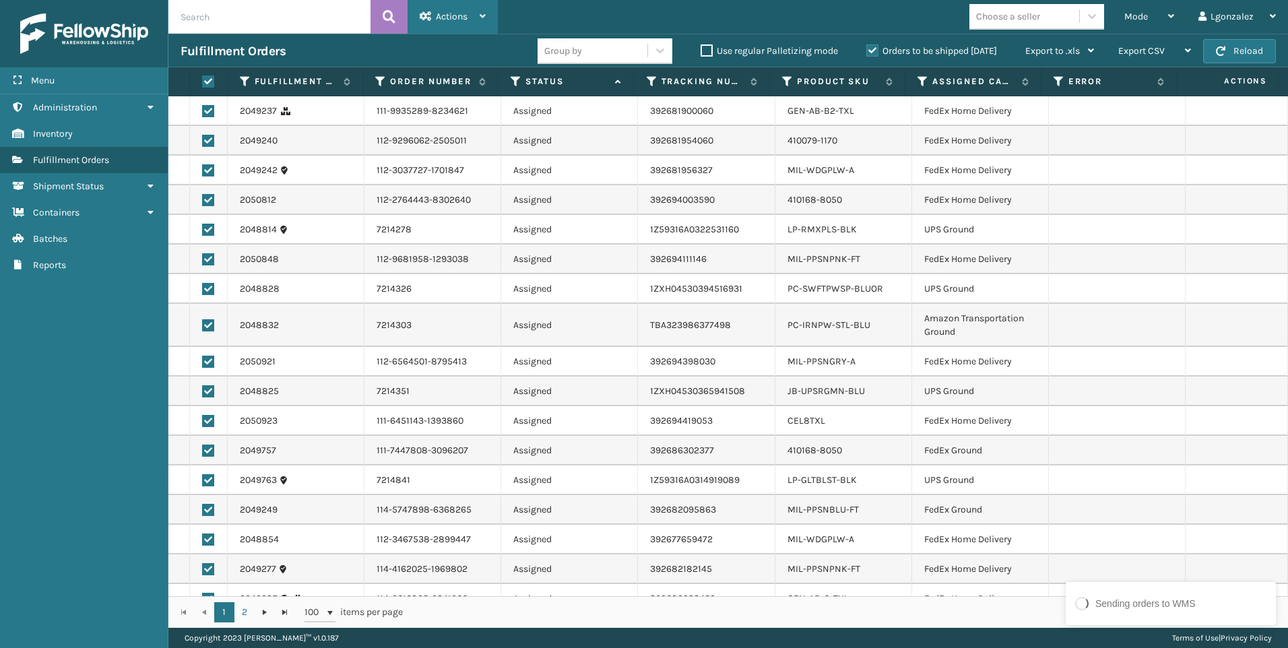
click at [476, 24] on div "Actions" at bounding box center [453, 17] width 66 height 34
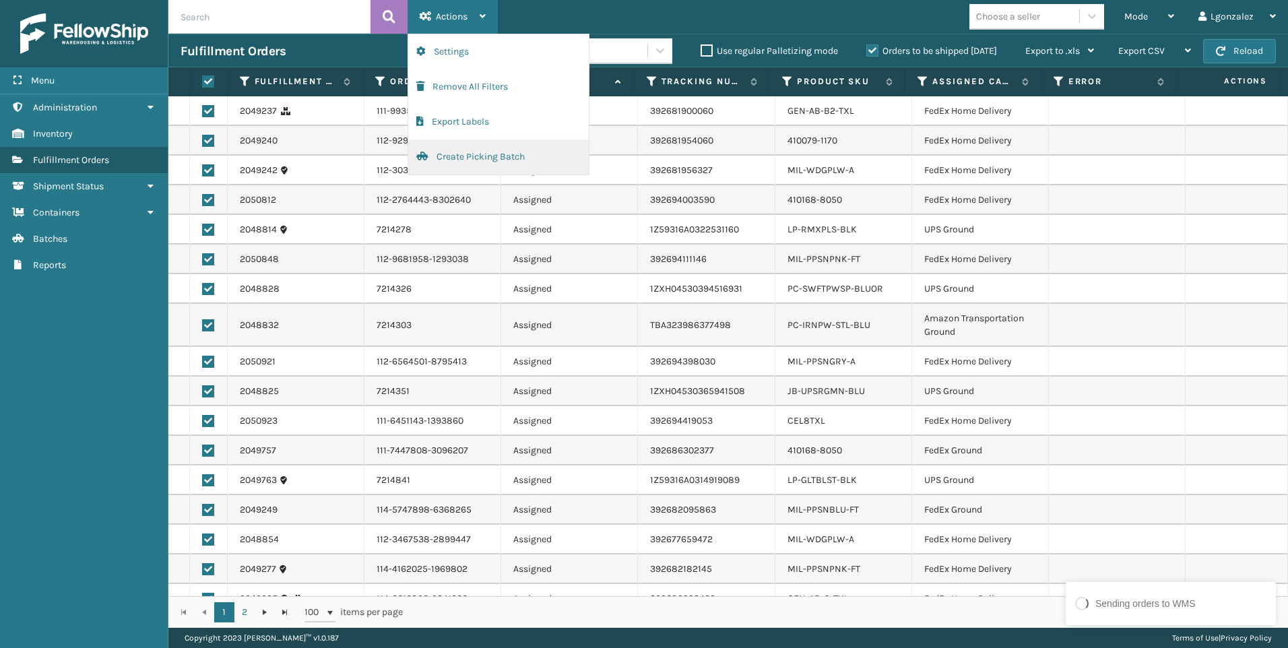
click at [457, 162] on button "Create Picking Batch" at bounding box center [498, 156] width 181 height 35
